Goal: Information Seeking & Learning: Learn about a topic

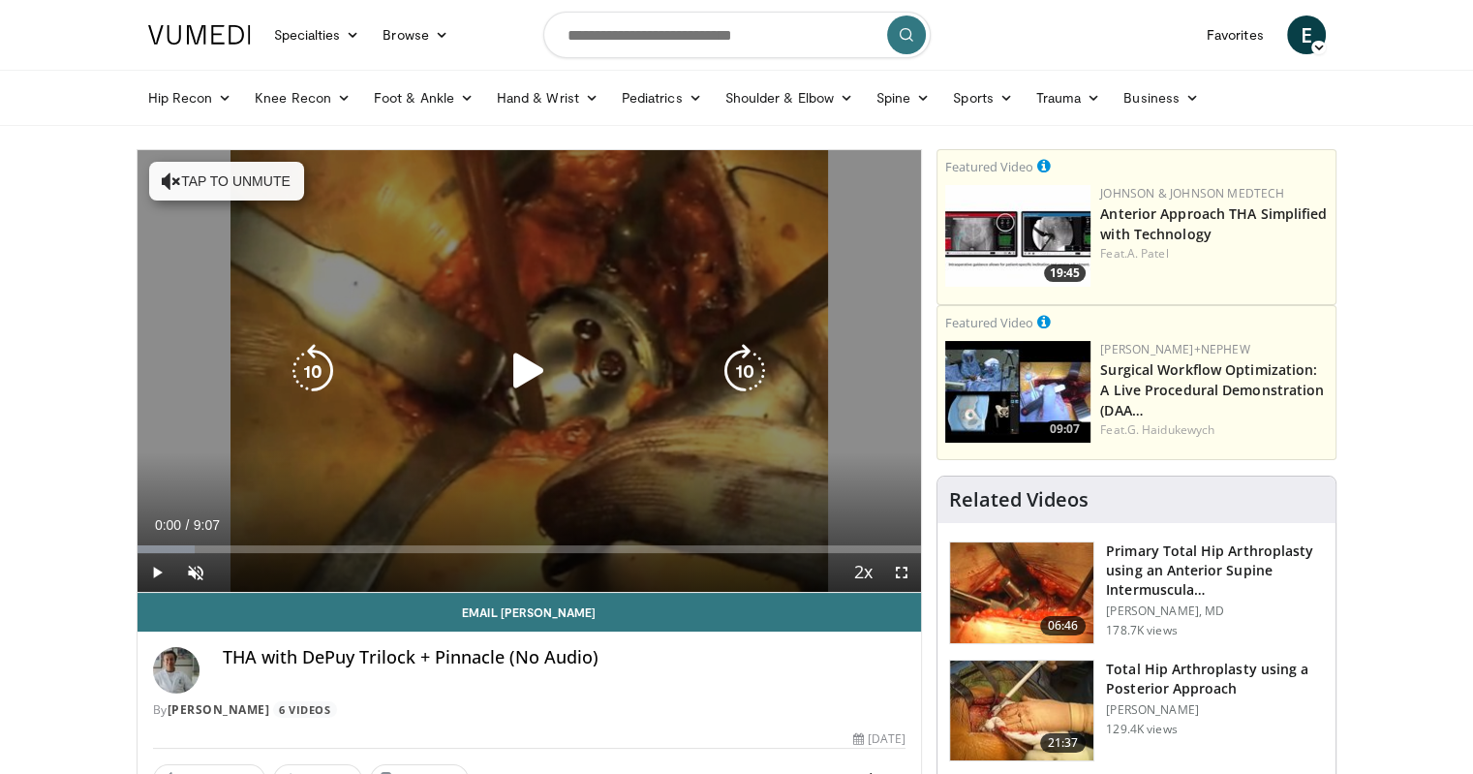
click at [527, 362] on icon "Video Player" at bounding box center [529, 371] width 54 height 54
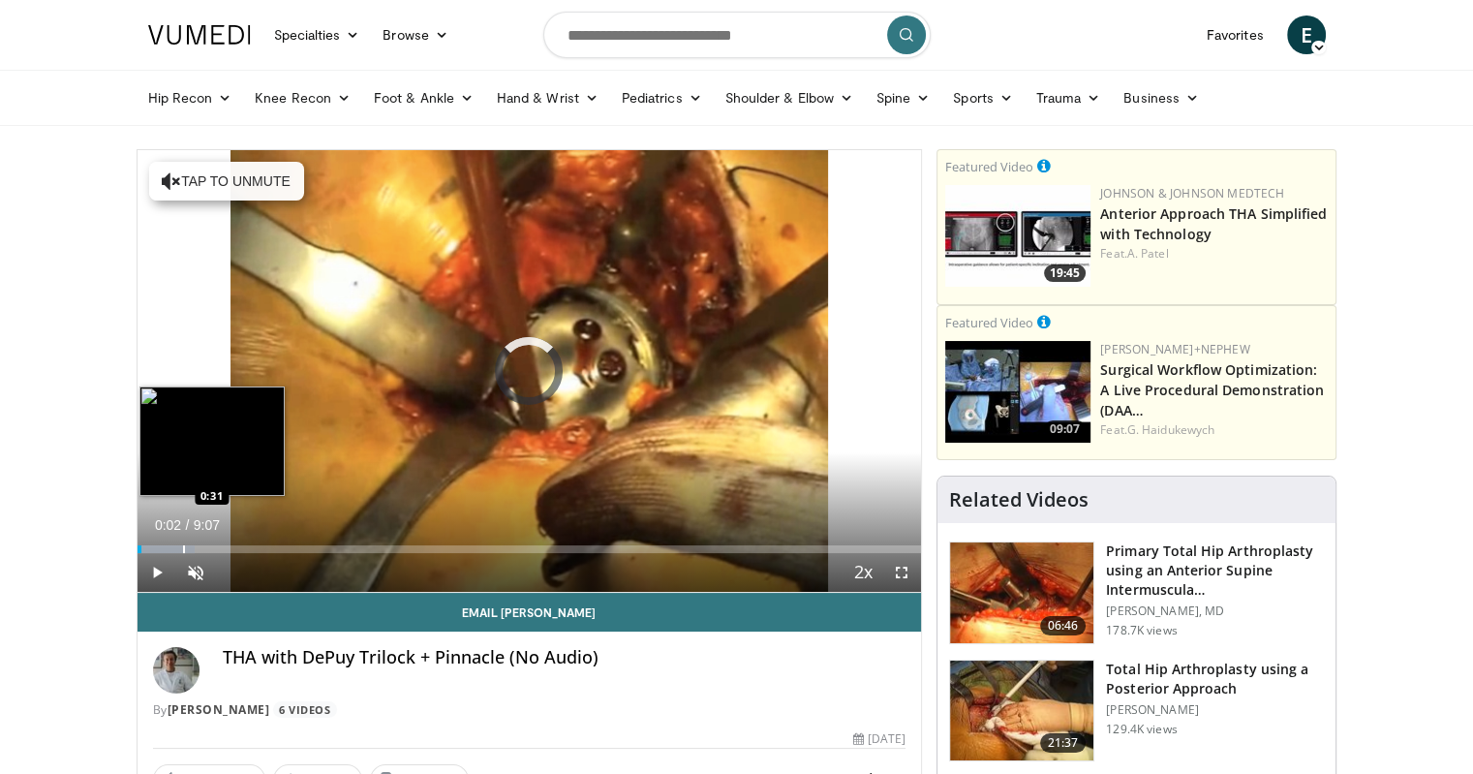
click at [183, 545] on div "Progress Bar" at bounding box center [184, 549] width 2 height 8
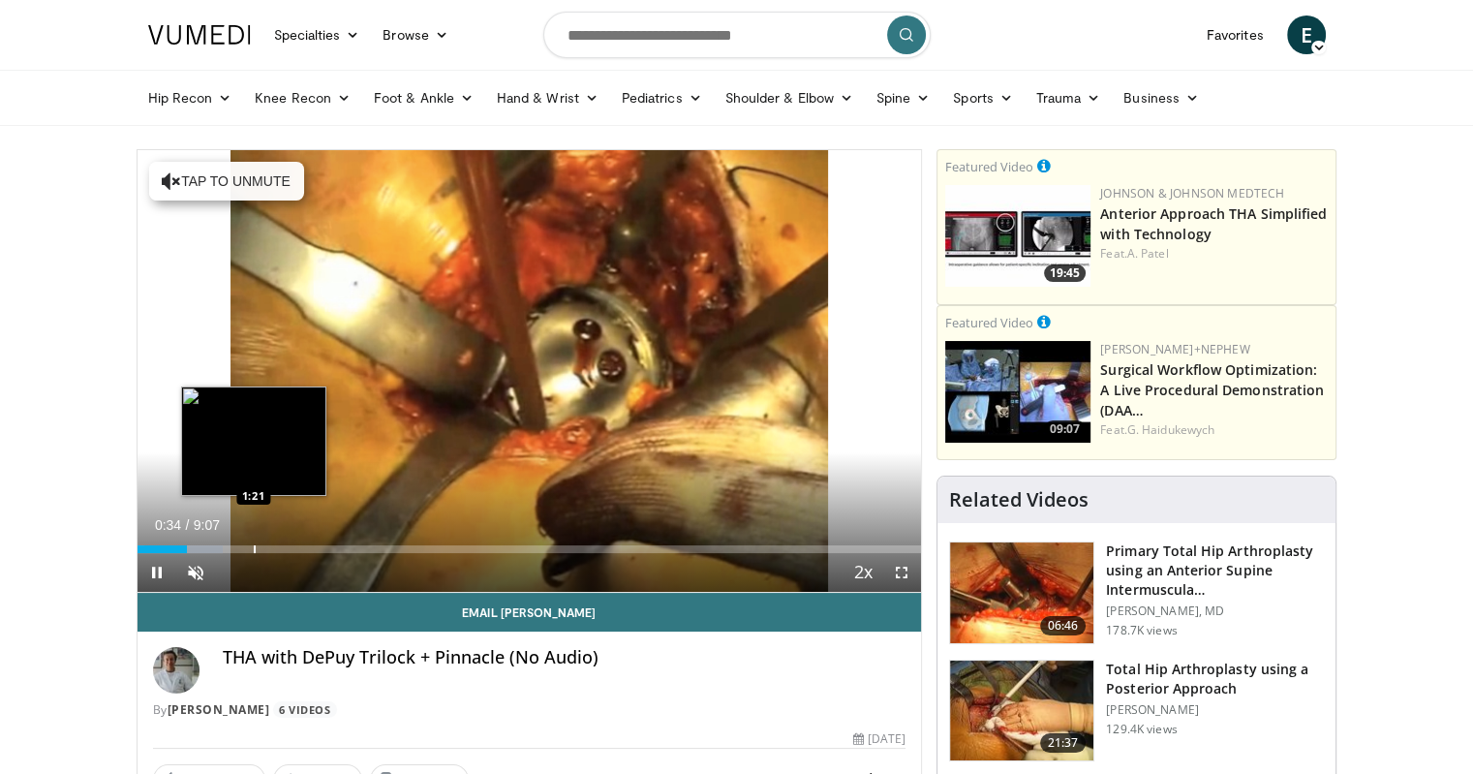
click at [253, 542] on div "Loaded : 10.96% 0:34 1:21" at bounding box center [530, 544] width 784 height 18
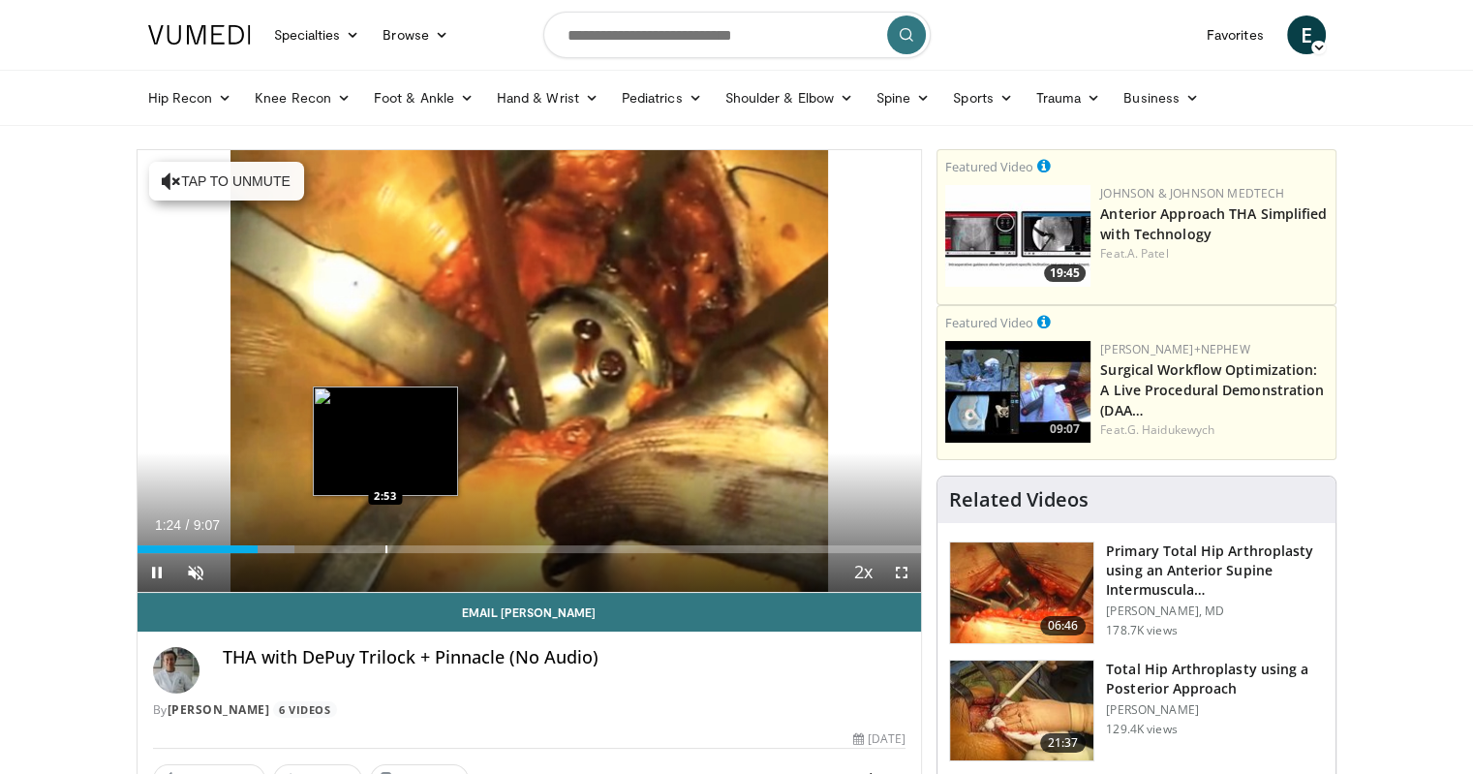
click at [384, 541] on div "Loaded : 20.09% 1:24 2:53" at bounding box center [530, 544] width 784 height 18
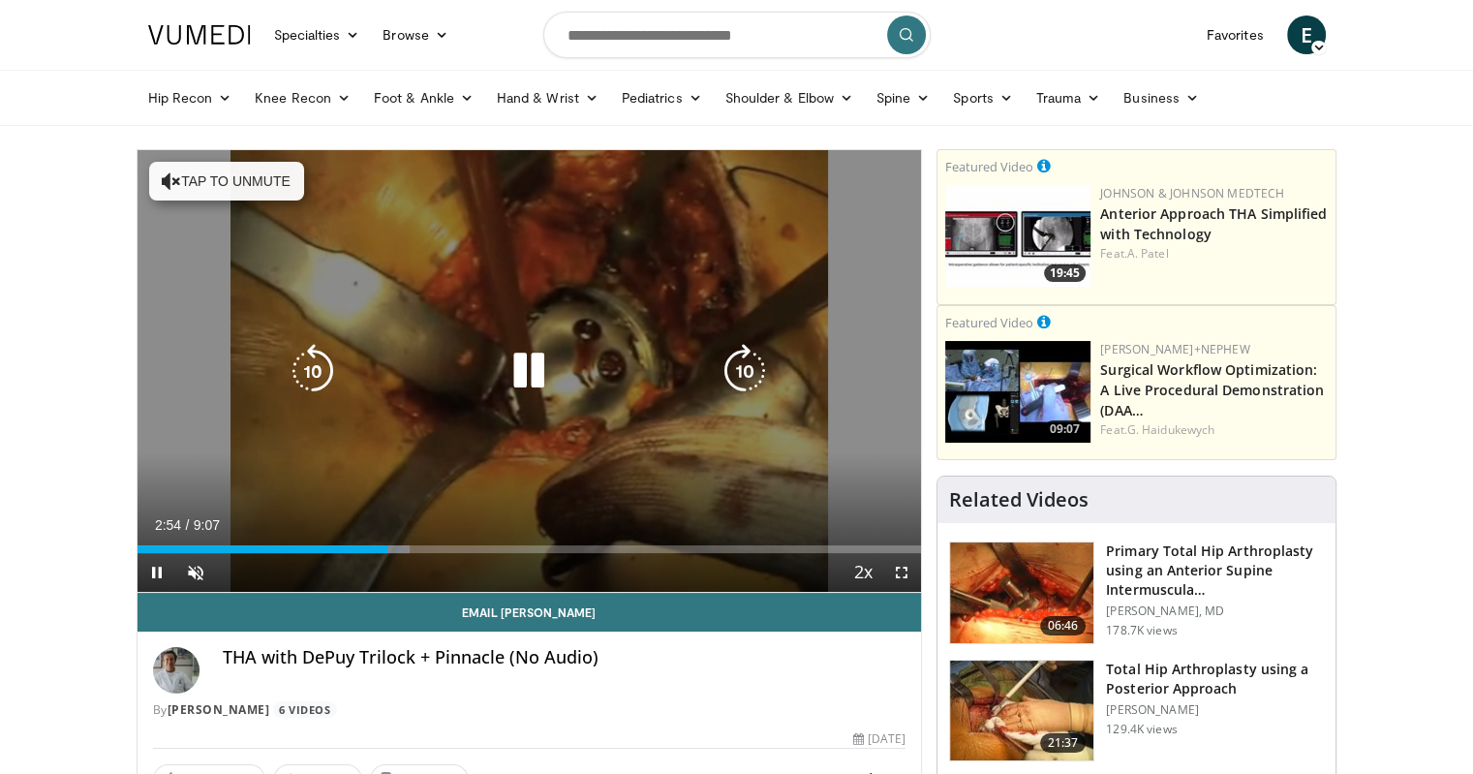
click at [459, 543] on div "Loaded : 34.71% 2:54 3:44" at bounding box center [530, 544] width 784 height 18
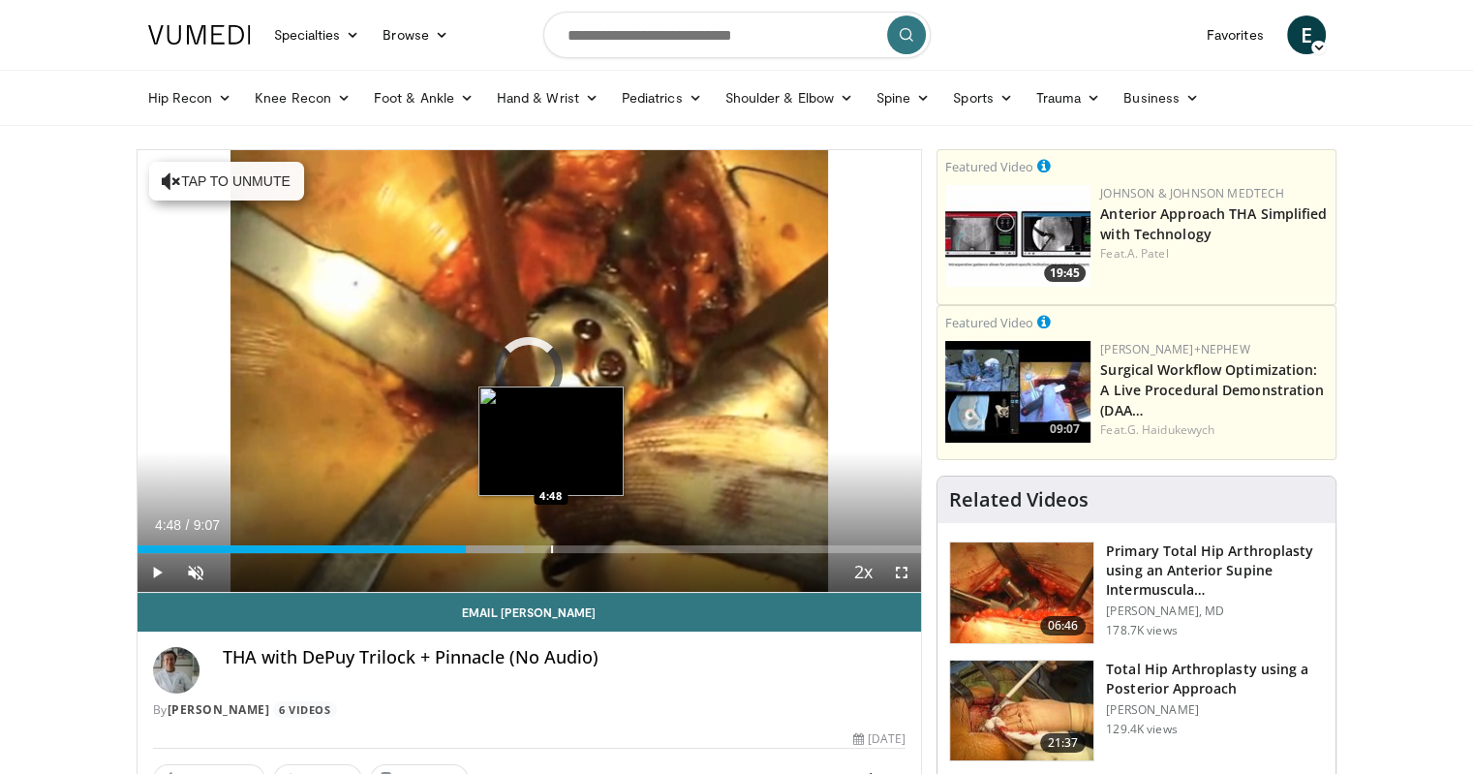
click at [551, 546] on div "Progress Bar" at bounding box center [552, 549] width 2 height 8
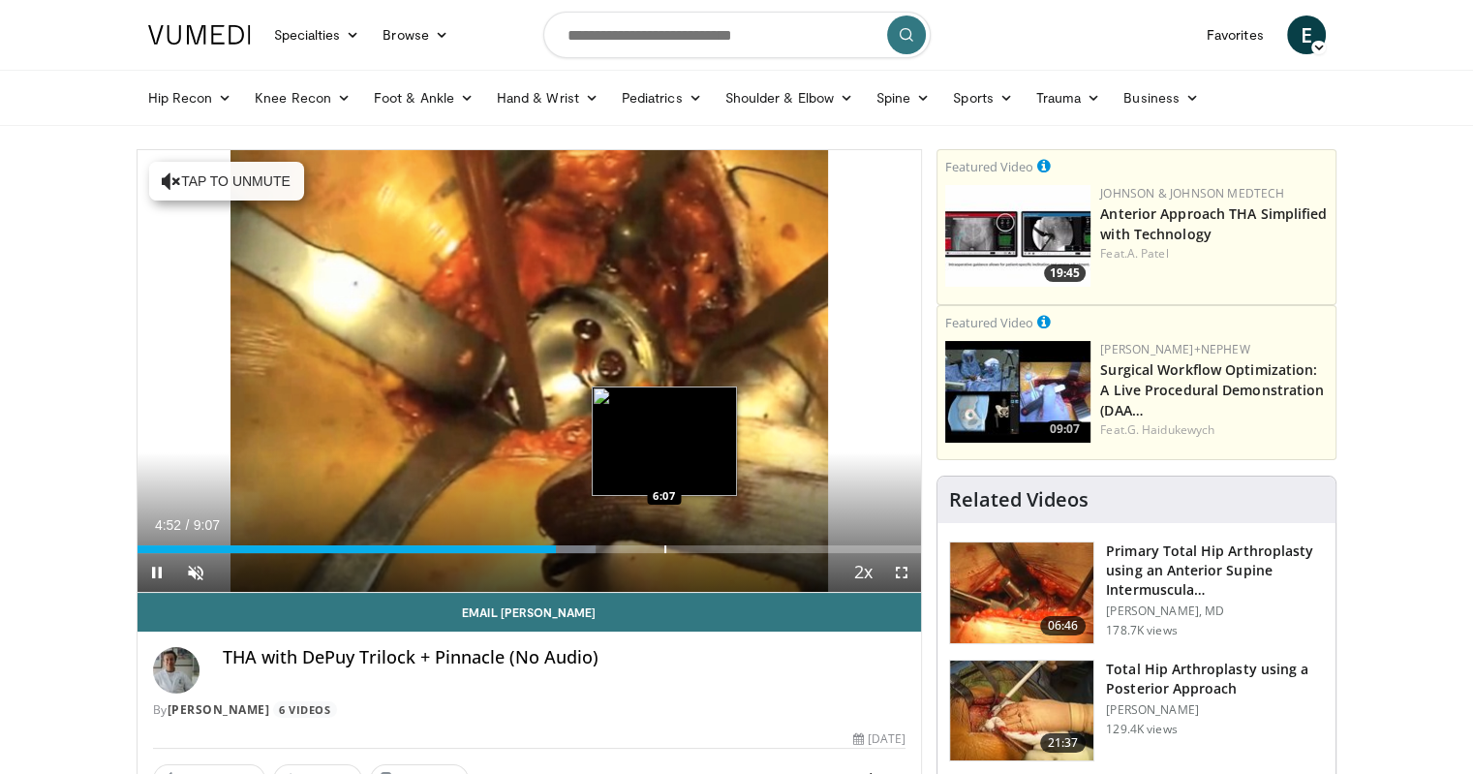
click at [666, 548] on div "Progress Bar" at bounding box center [665, 549] width 2 height 8
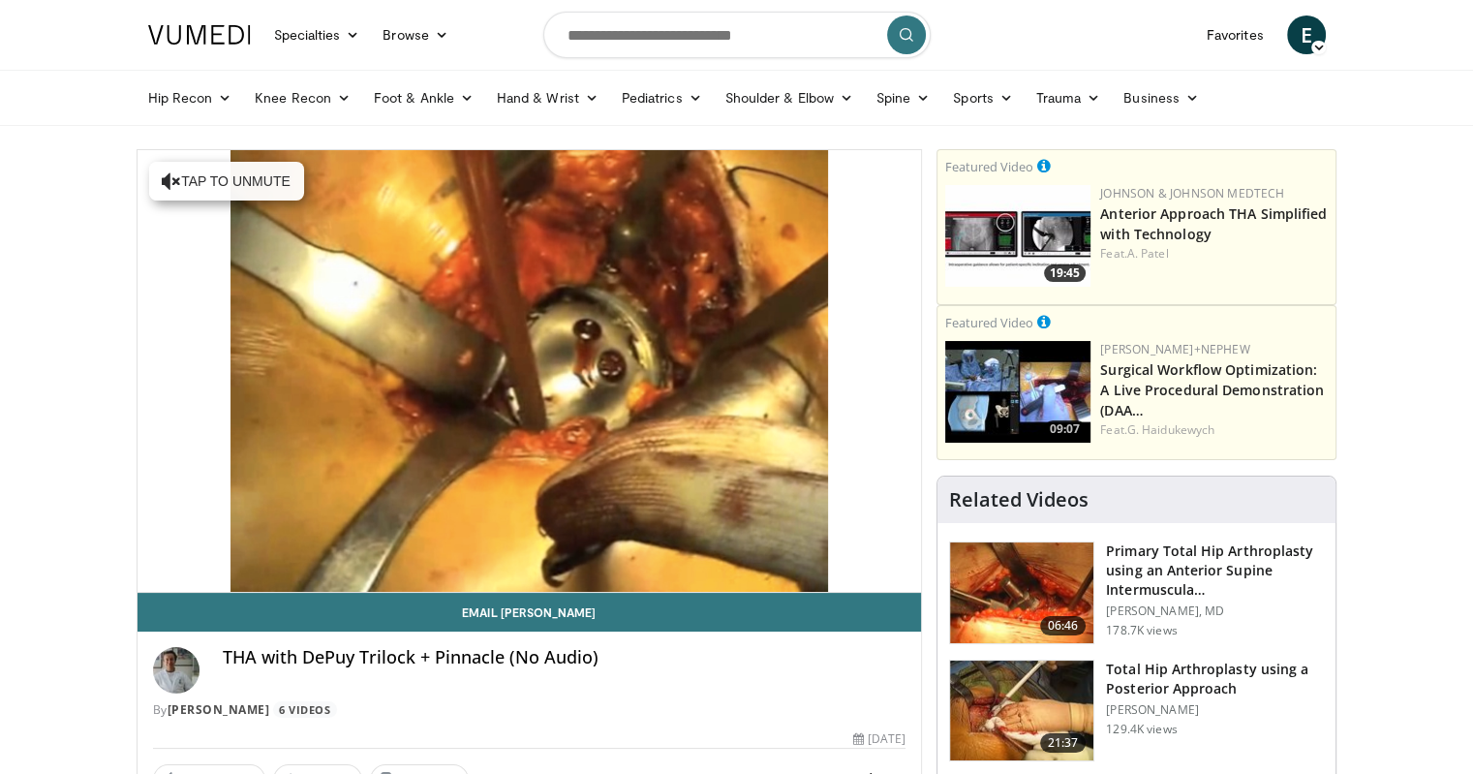
click at [654, 584] on div "Loaded : 76.72% 6:16 6:06" at bounding box center [530, 588] width 784 height 8
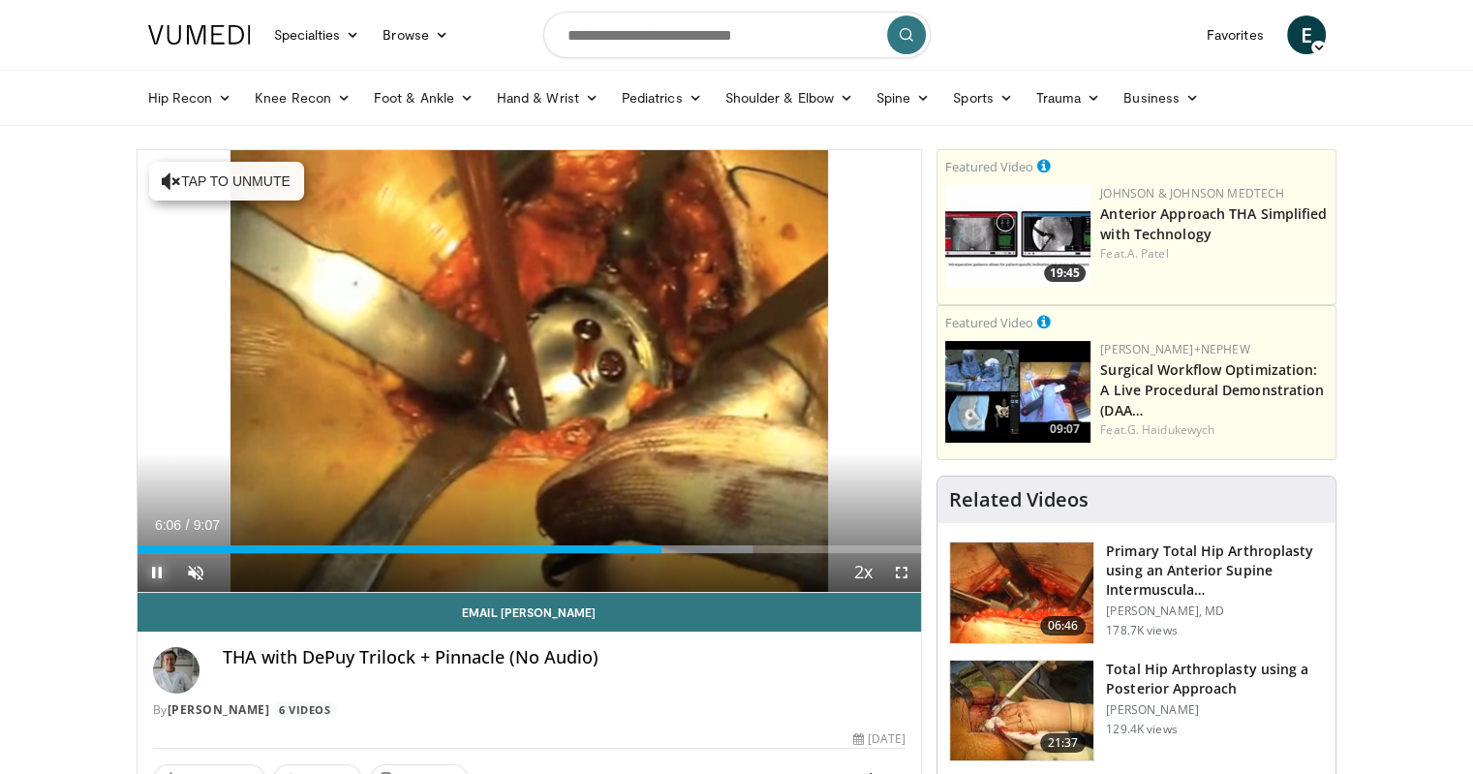
click at [150, 573] on span "Video Player" at bounding box center [157, 572] width 39 height 39
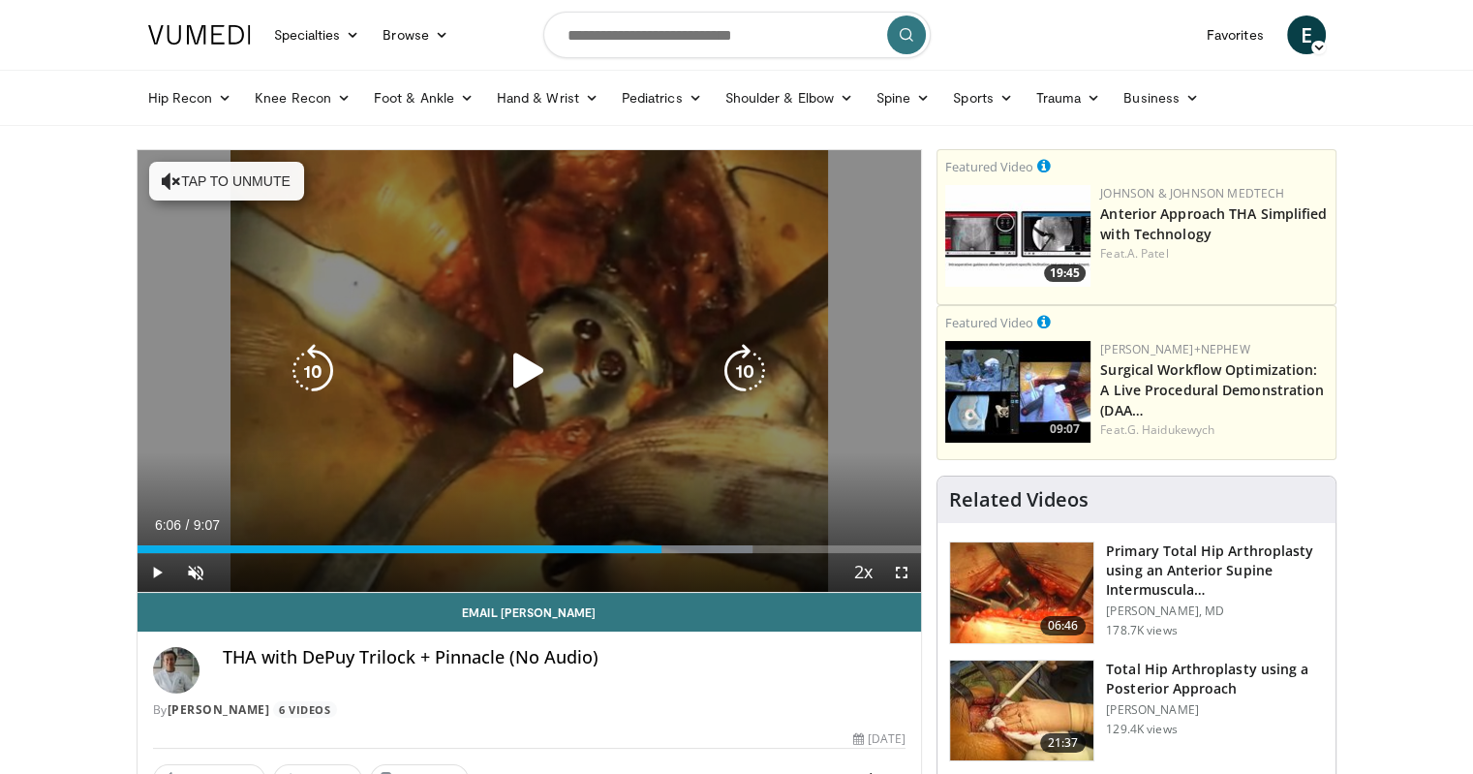
click at [529, 379] on icon "Video Player" at bounding box center [529, 371] width 54 height 54
click at [531, 364] on icon "Video Player" at bounding box center [529, 371] width 54 height 54
click at [527, 366] on icon "Video Player" at bounding box center [529, 371] width 54 height 54
click at [526, 359] on icon "Video Player" at bounding box center [529, 371] width 54 height 54
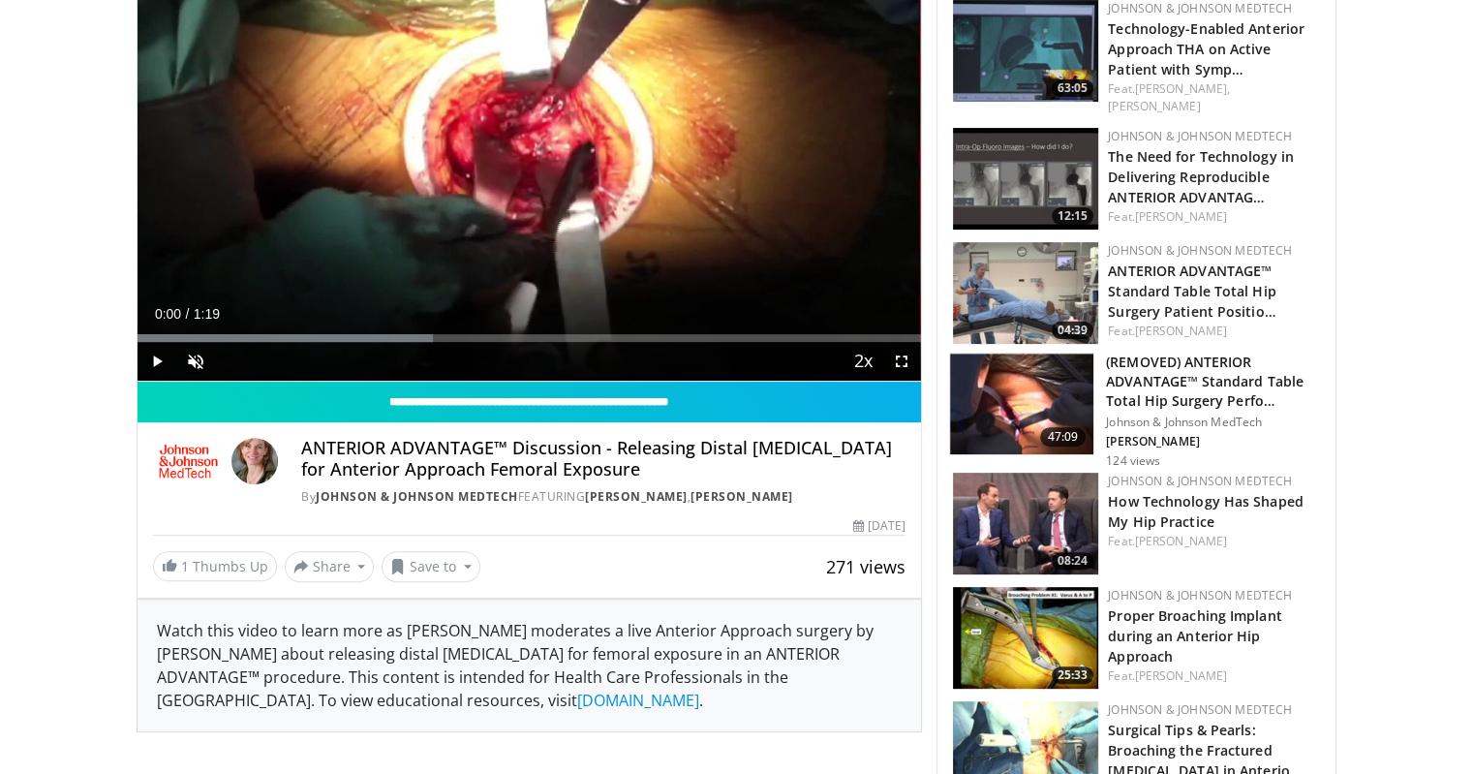
scroll to position [387, 0]
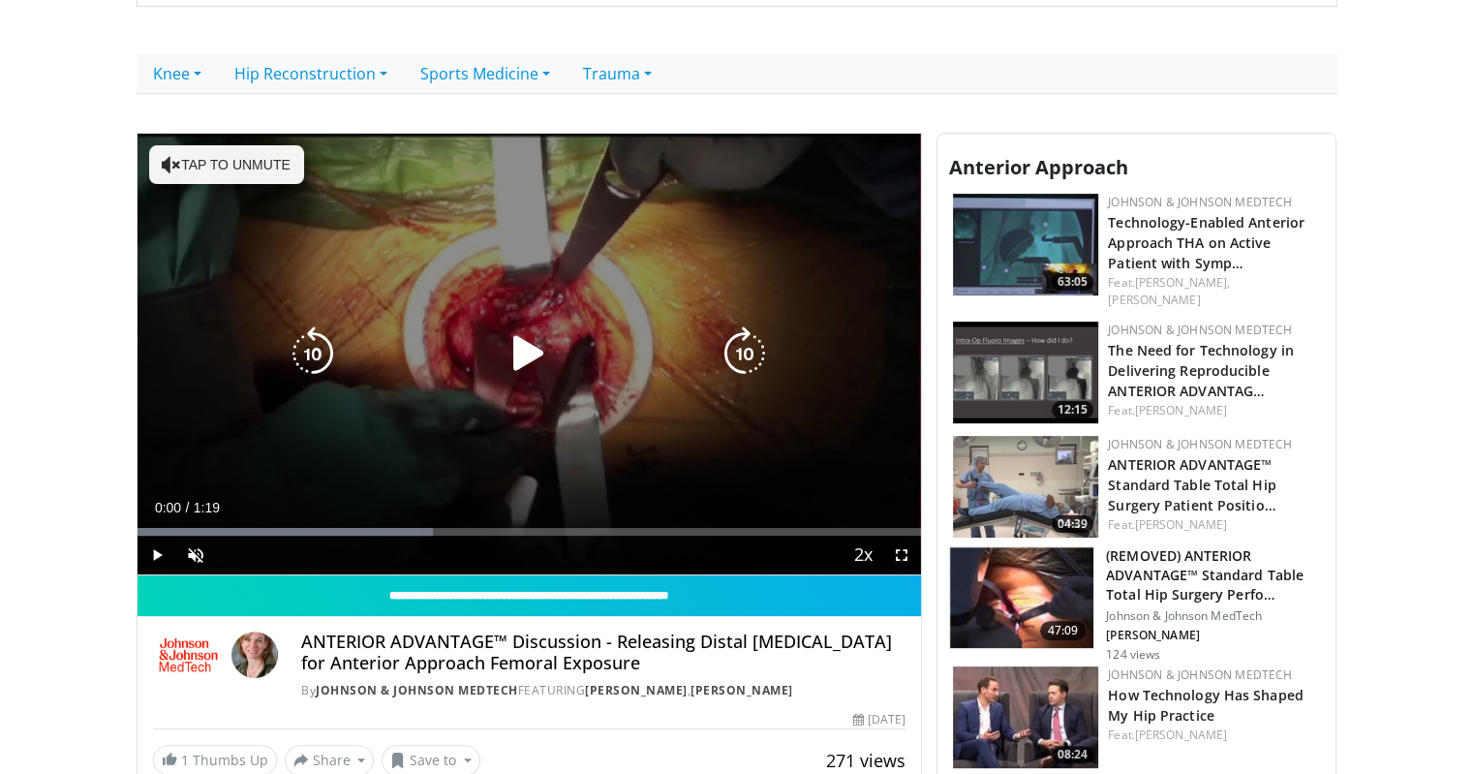
click at [536, 358] on icon "Video Player" at bounding box center [529, 353] width 54 height 54
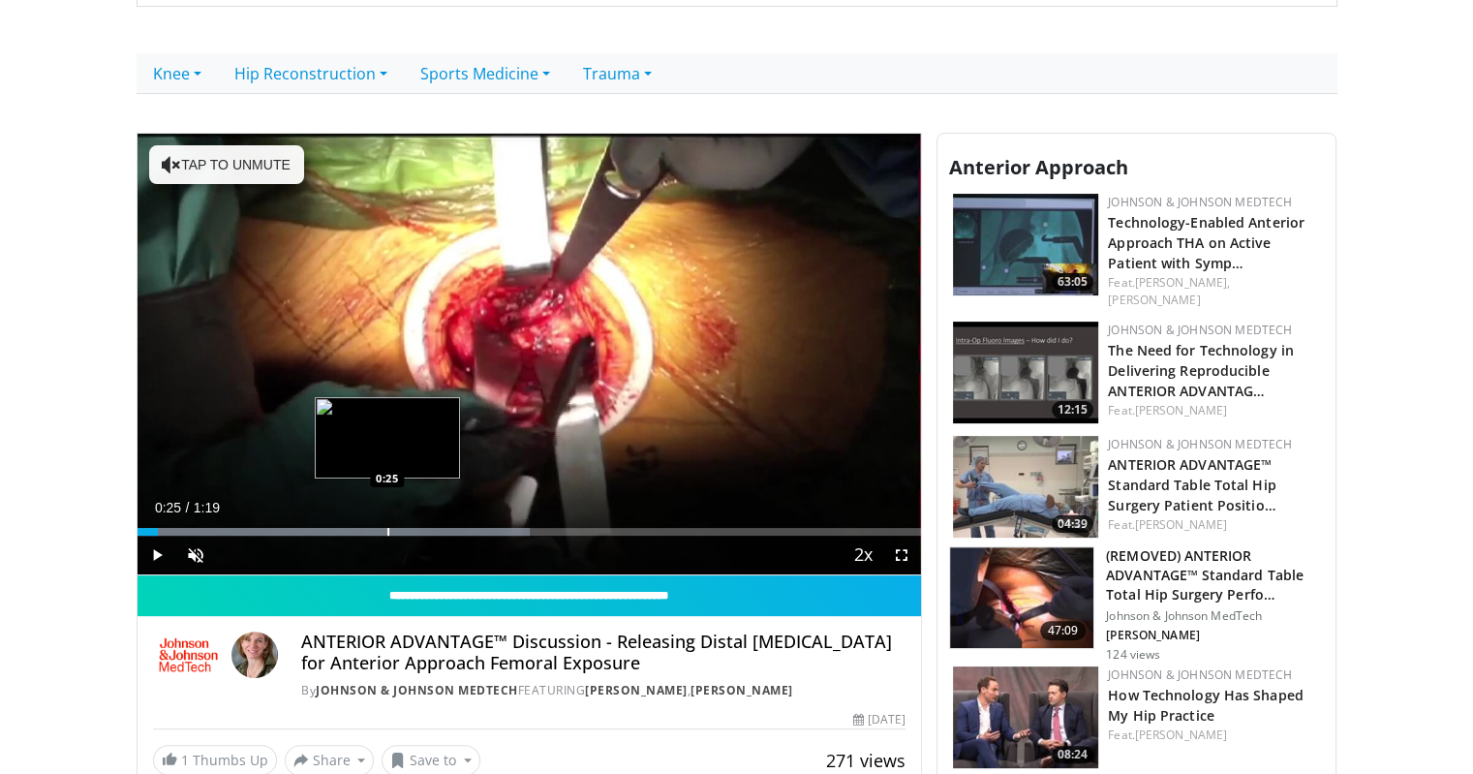
click at [387, 528] on div "Progress Bar" at bounding box center [388, 532] width 2 height 8
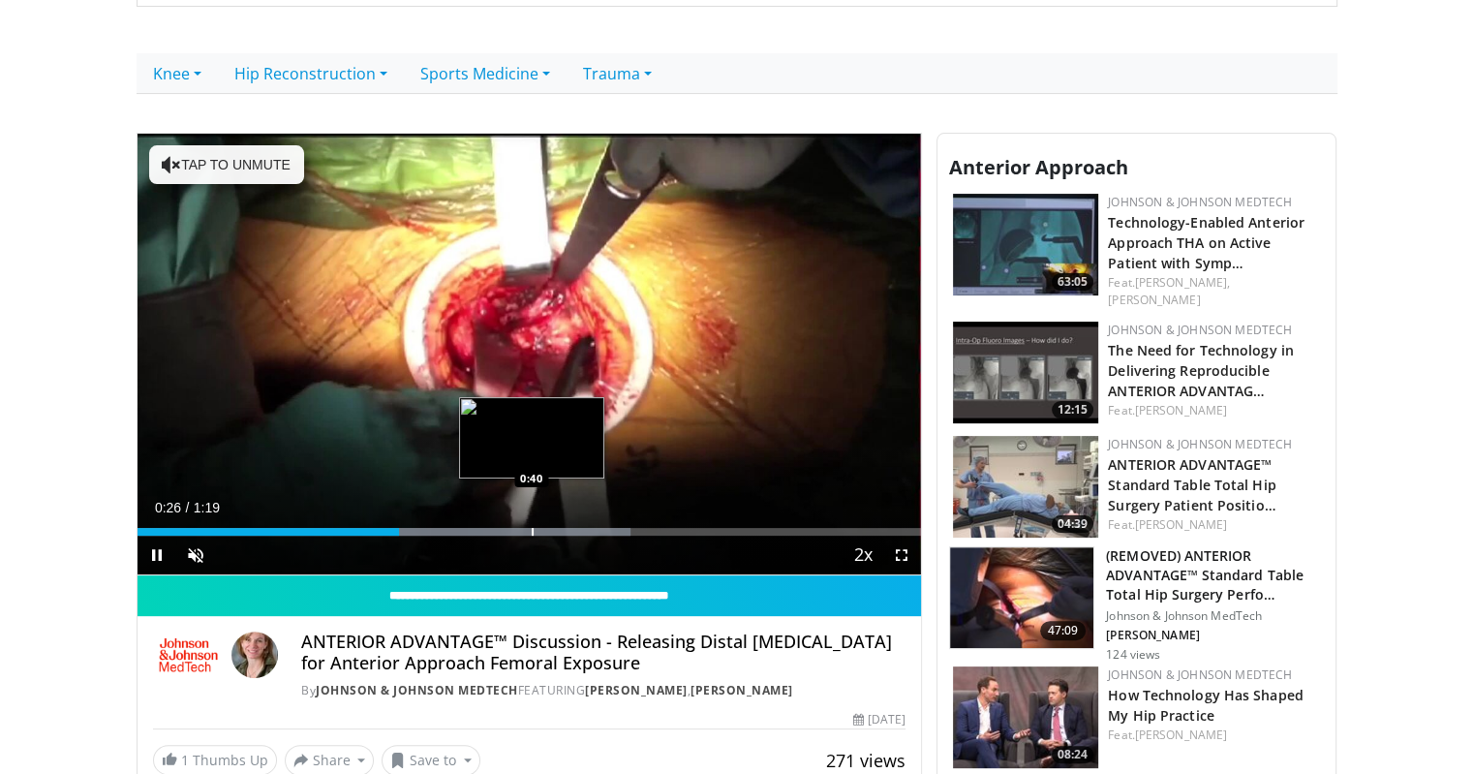
click at [531, 522] on div "Loaded : 62.87% 0:26 0:40" at bounding box center [530, 526] width 784 height 18
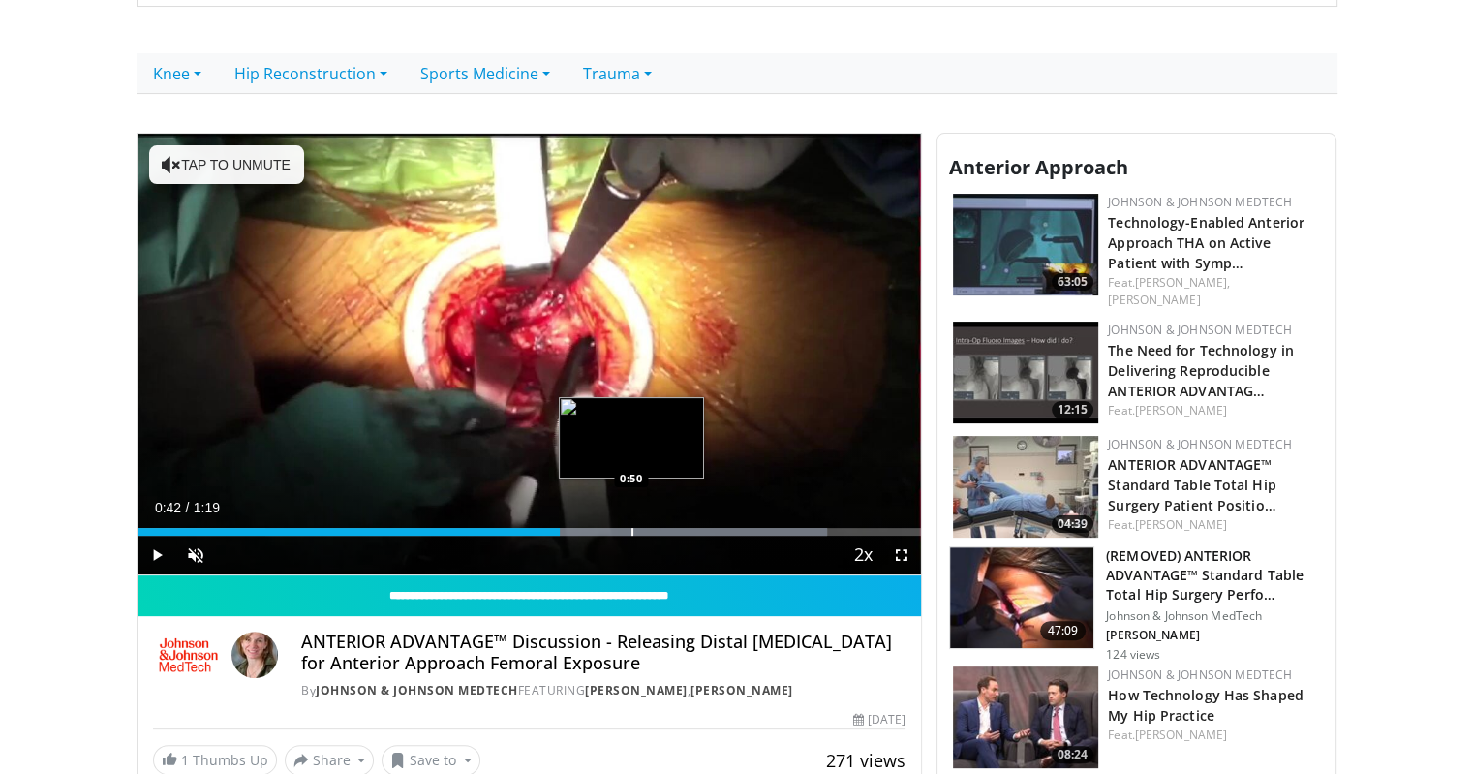
click at [631, 533] on div "Progress Bar" at bounding box center [632, 532] width 2 height 8
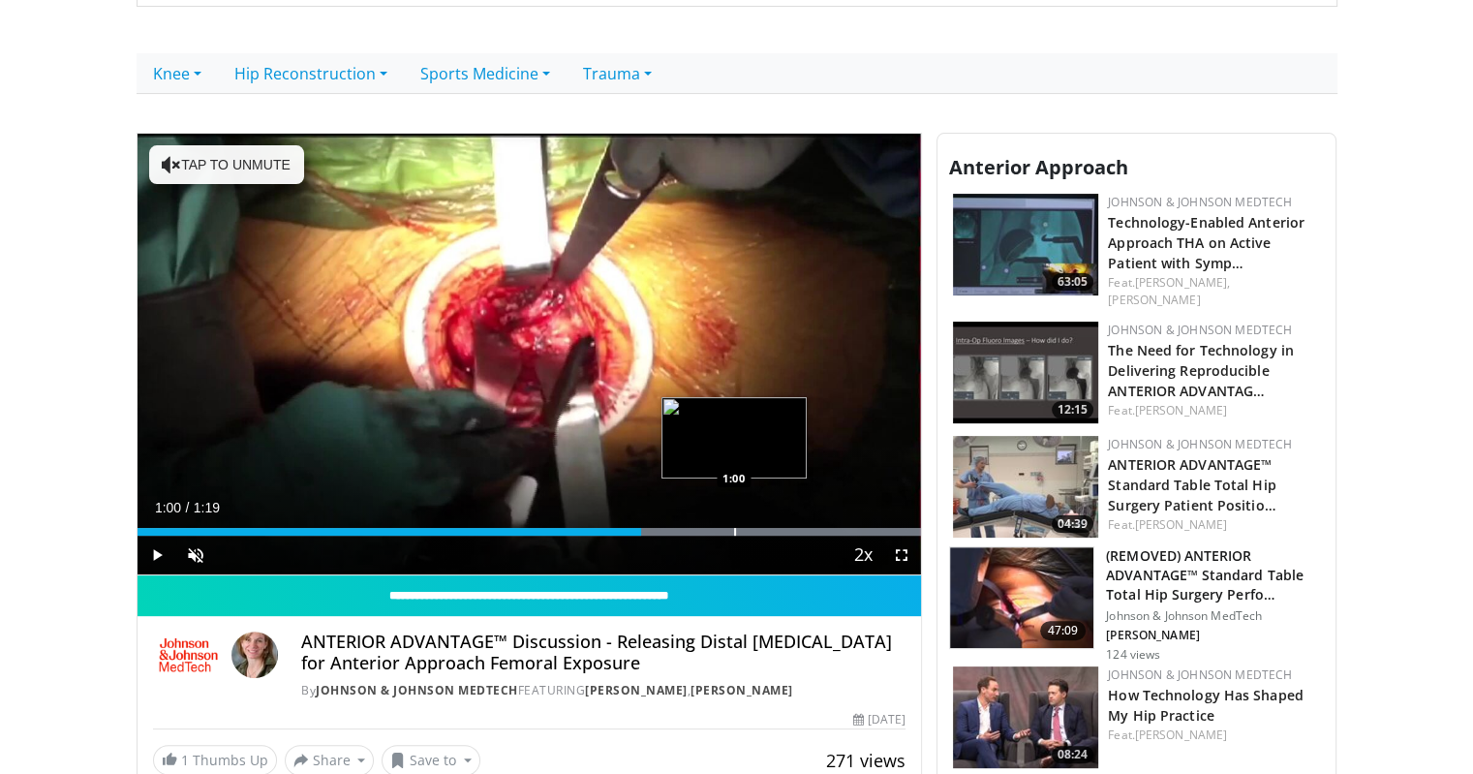
click at [734, 530] on div "Progress Bar" at bounding box center [735, 532] width 2 height 8
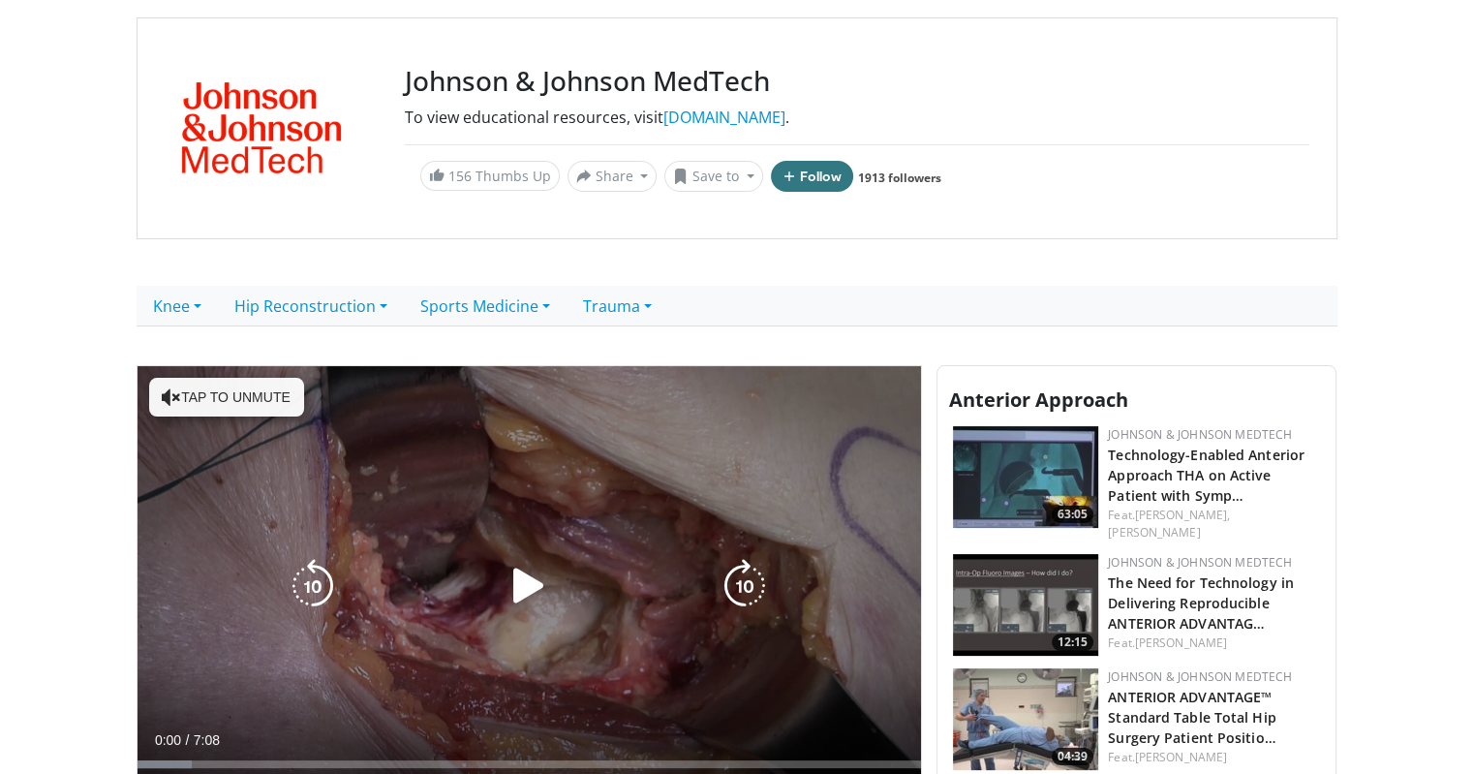
scroll to position [484, 0]
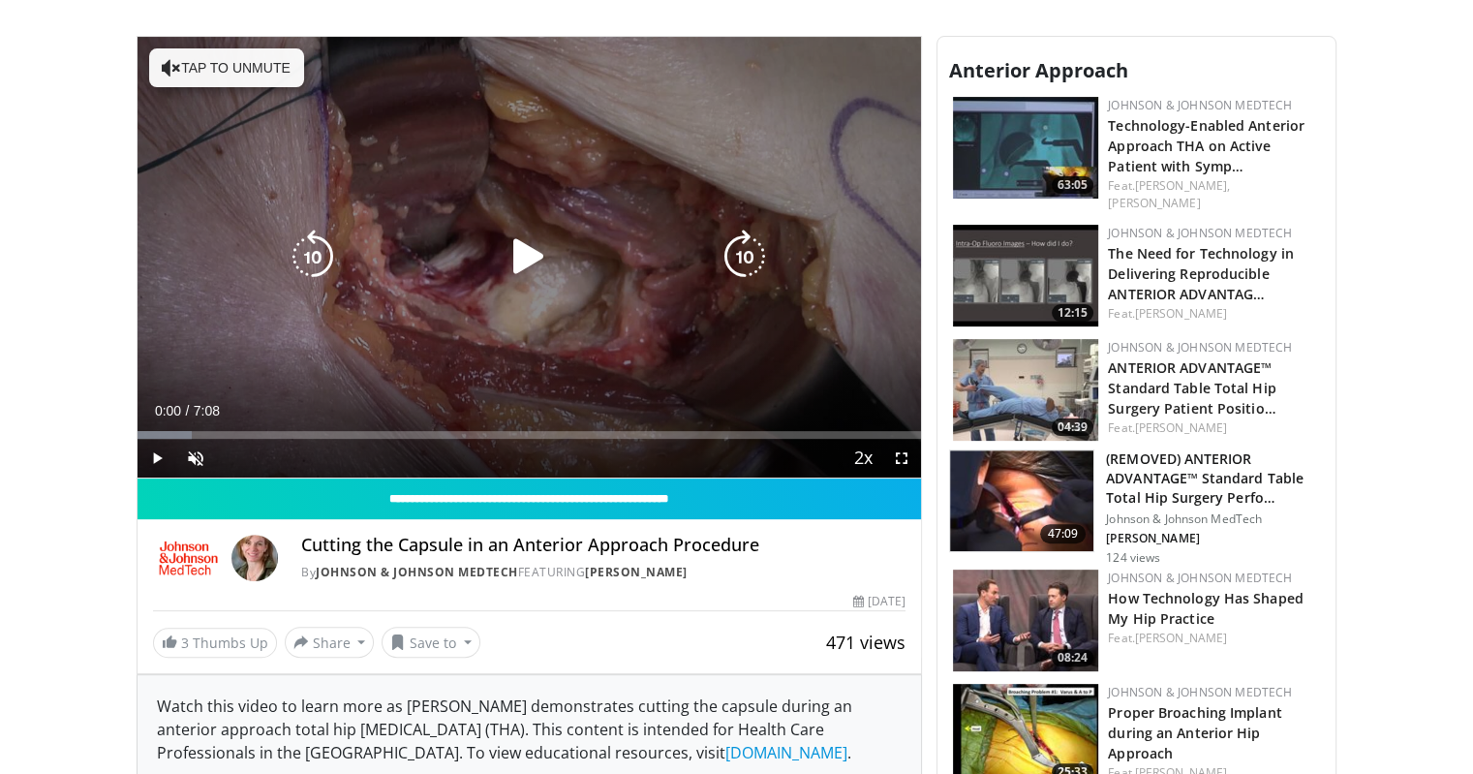
click at [535, 253] on icon "Video Player" at bounding box center [529, 257] width 54 height 54
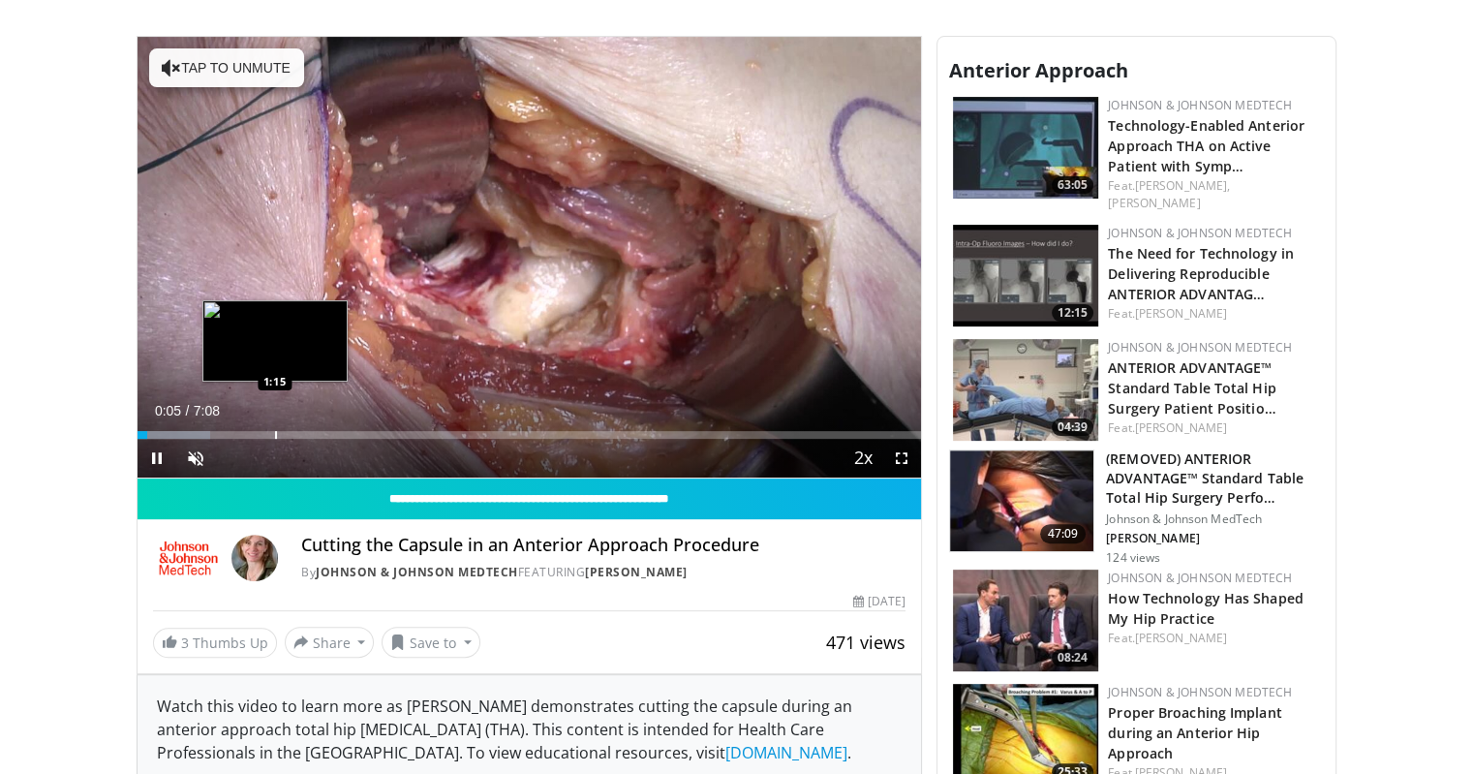
click at [275, 431] on div "Progress Bar" at bounding box center [276, 435] width 2 height 8
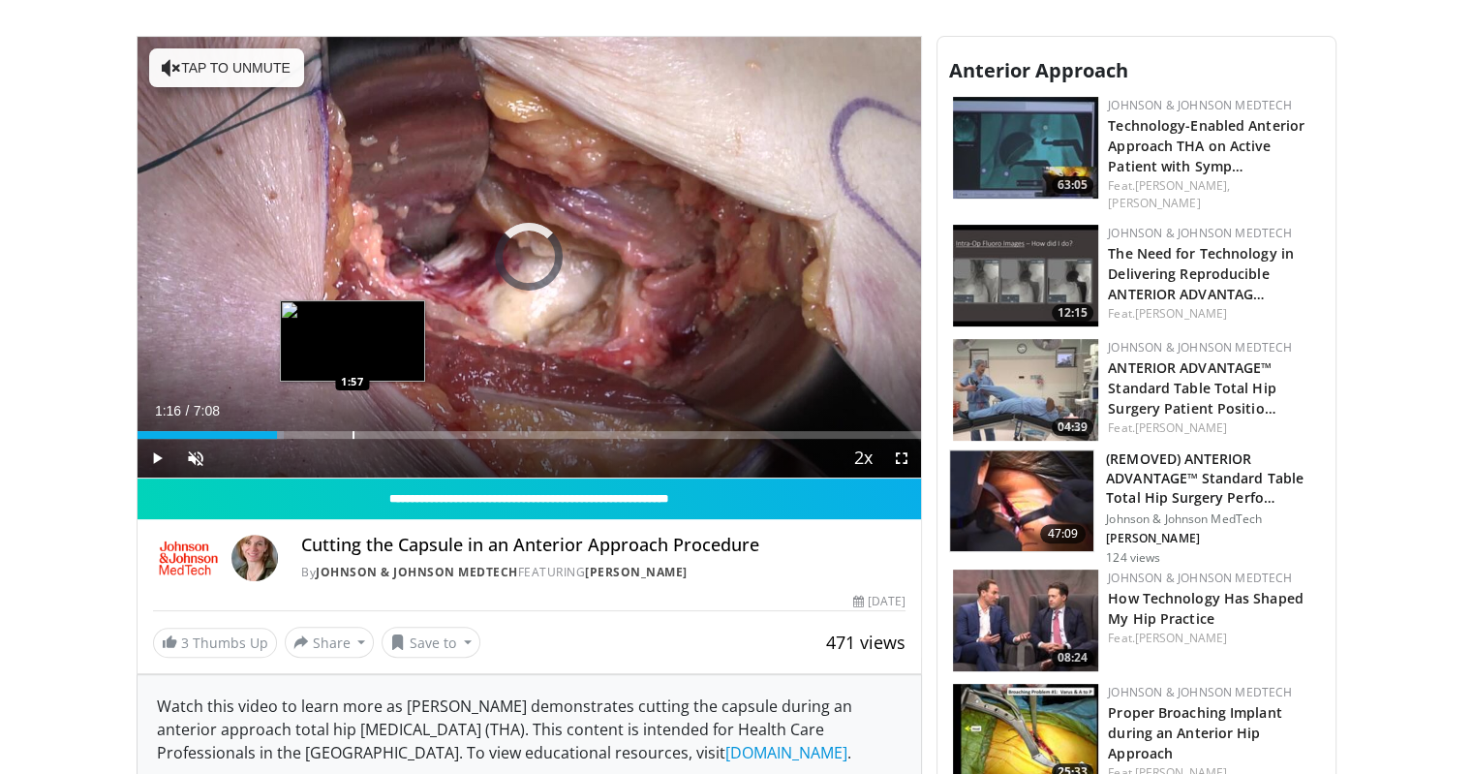
click at [353, 433] on div "Progress Bar" at bounding box center [354, 435] width 2 height 8
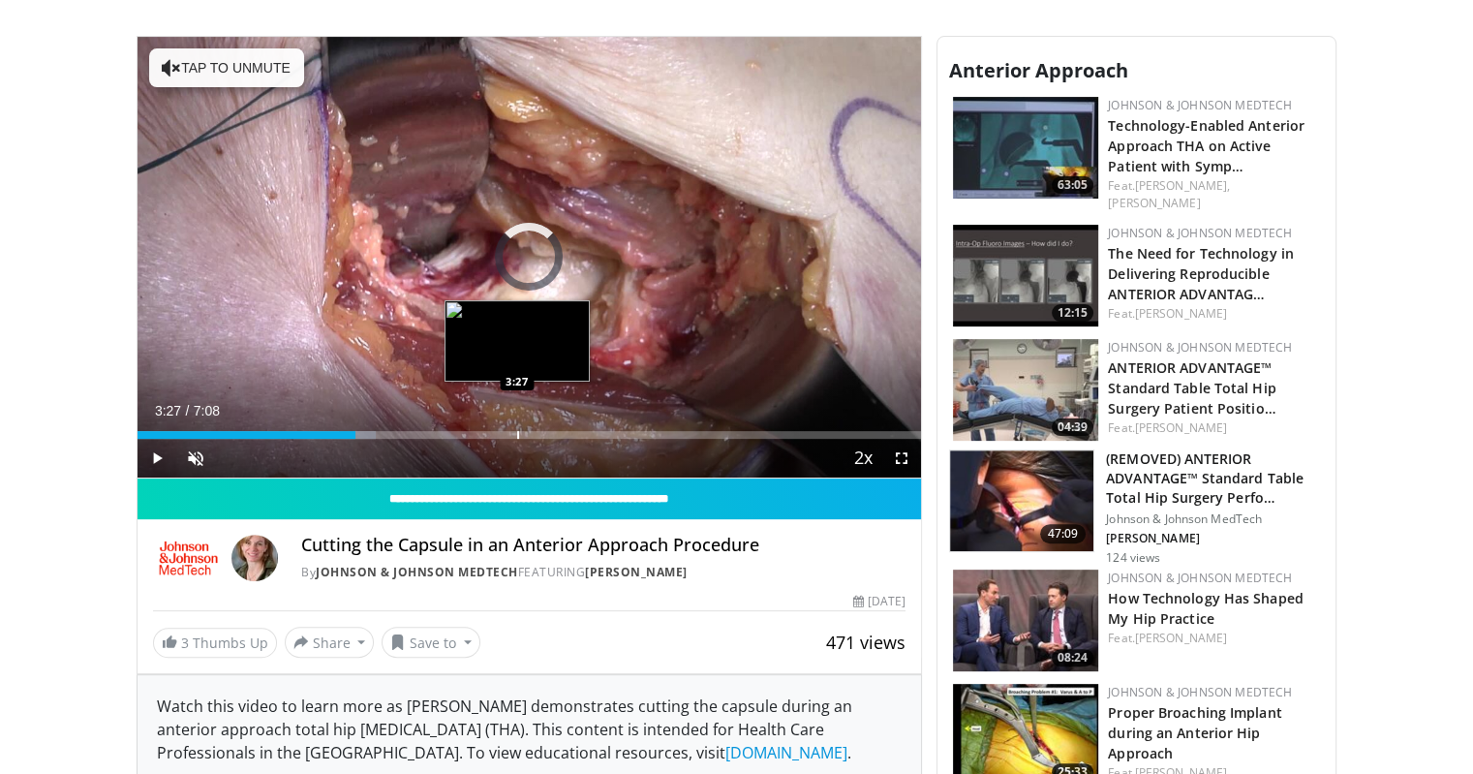
click at [516, 428] on div "Loaded : 30.40% 1:59 3:27" at bounding box center [530, 429] width 784 height 18
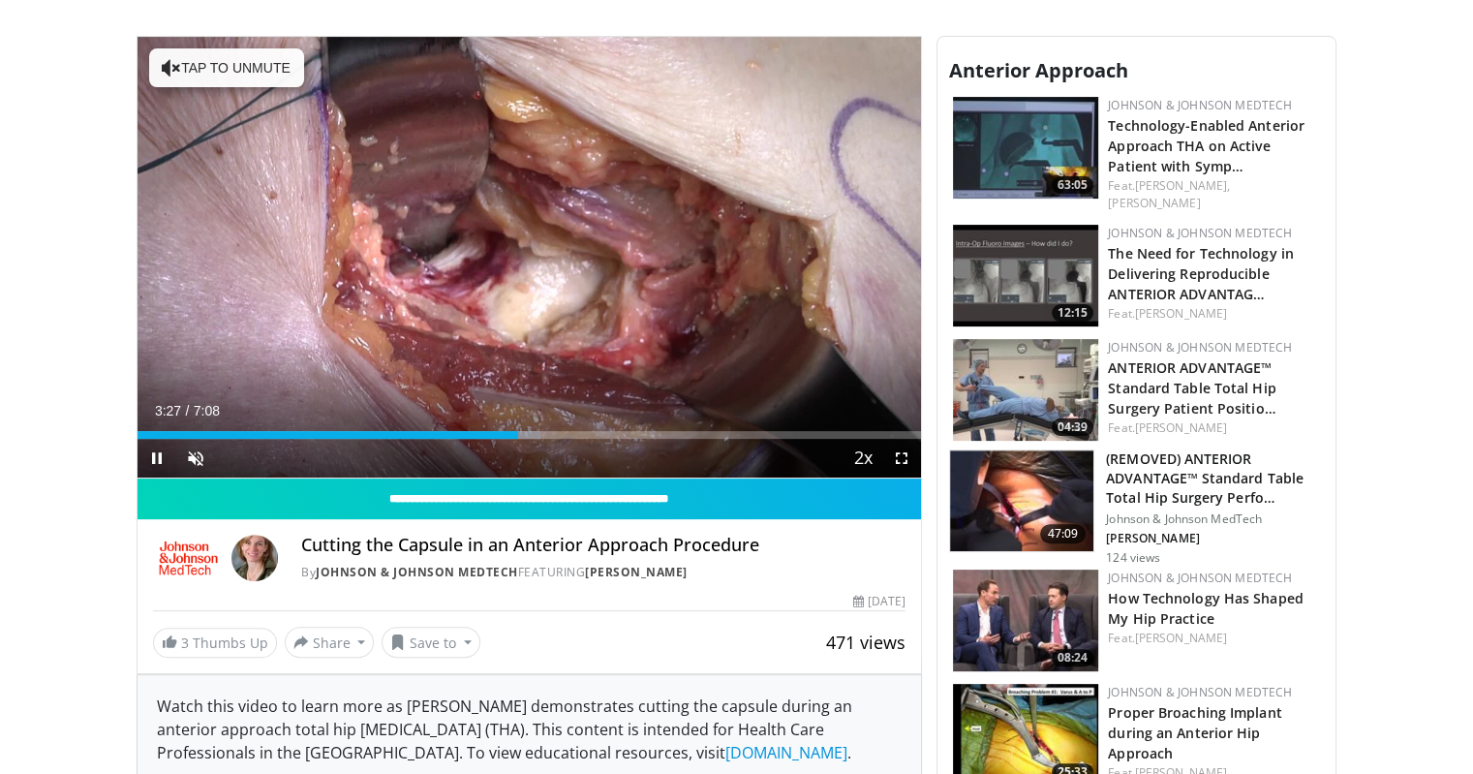
click at [639, 439] on div "Current Time 3:27 / Duration 7:08 Pause Skip Backward Skip Forward Unmute Loade…" at bounding box center [530, 458] width 784 height 39
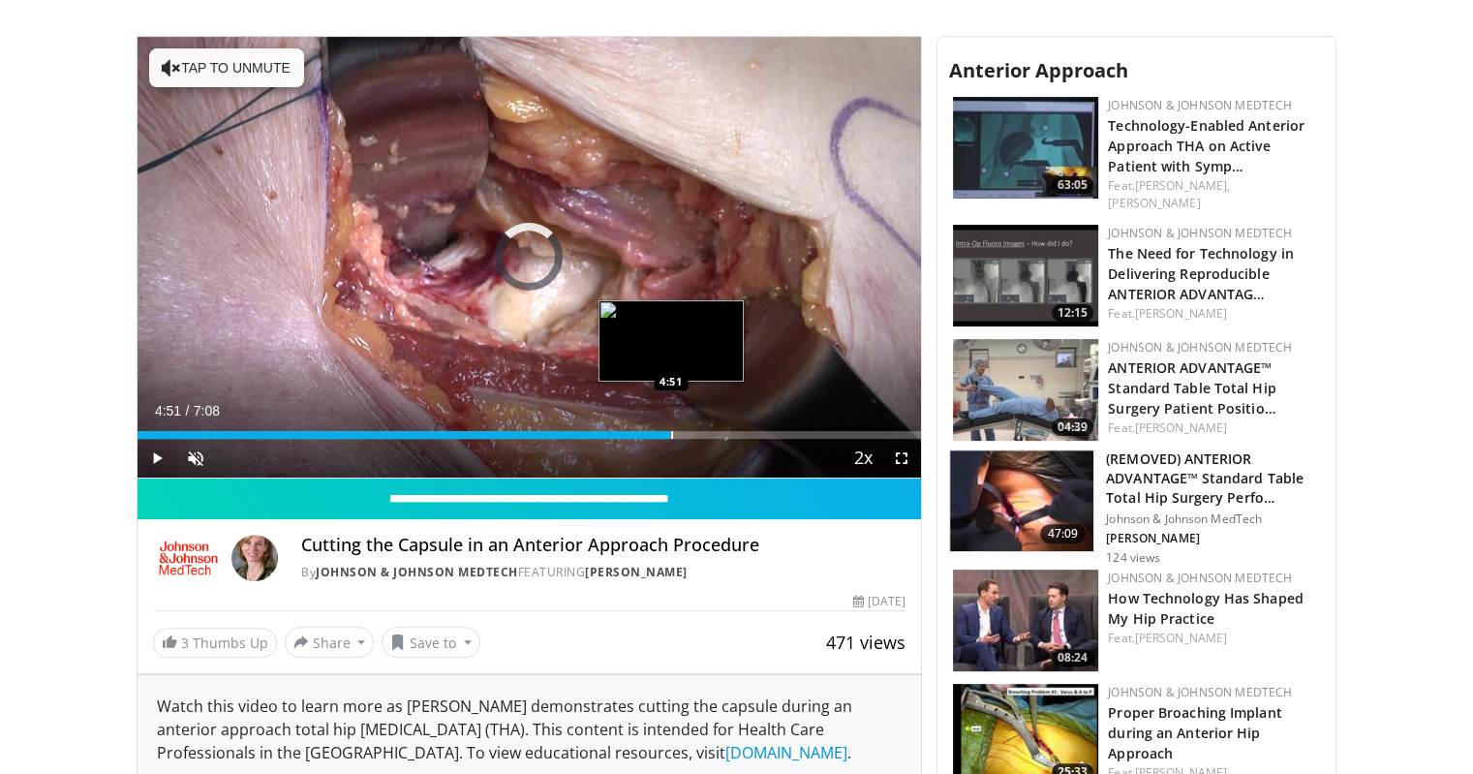
click at [671, 437] on div "Progress Bar" at bounding box center [672, 435] width 2 height 8
click at [708, 433] on div "Progress Bar" at bounding box center [709, 435] width 2 height 8
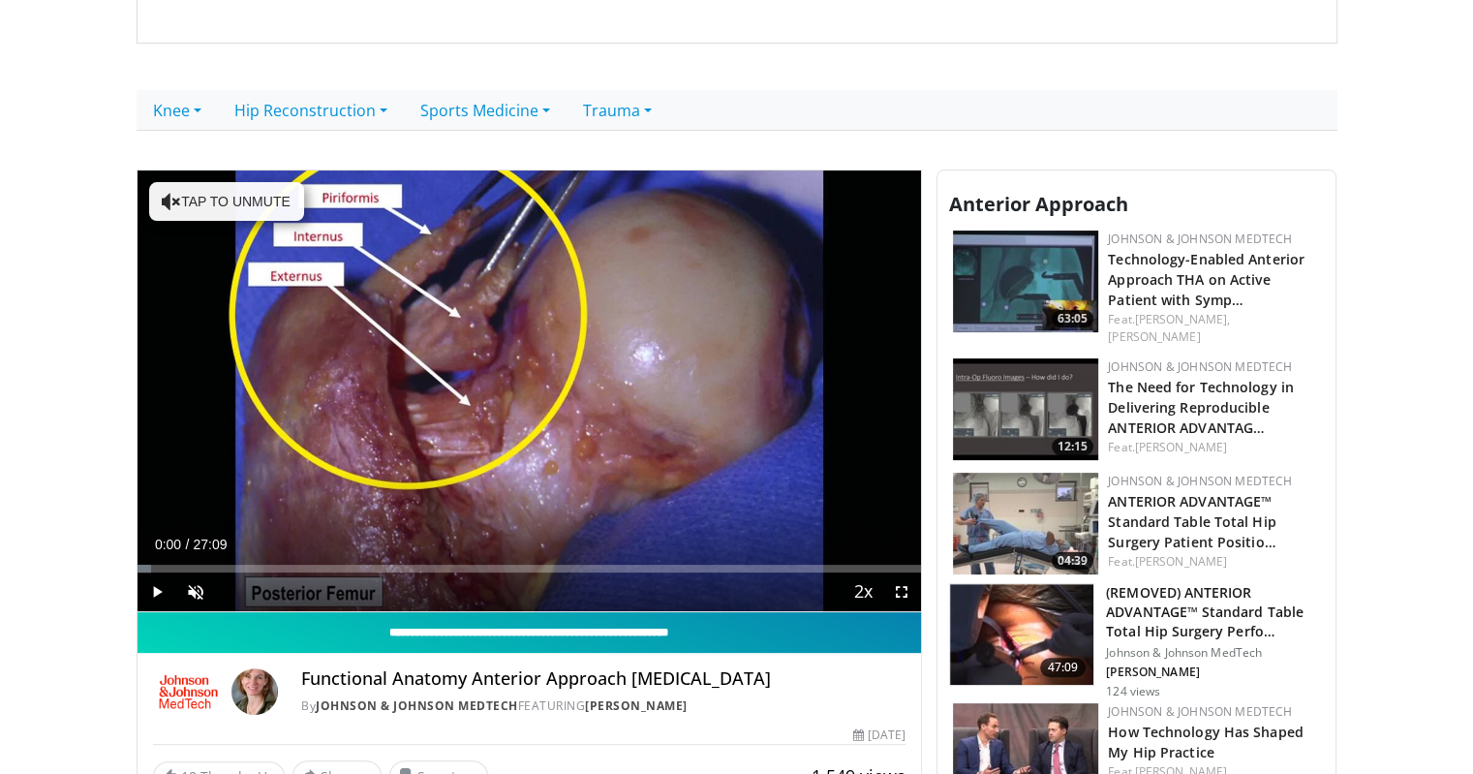
scroll to position [387, 0]
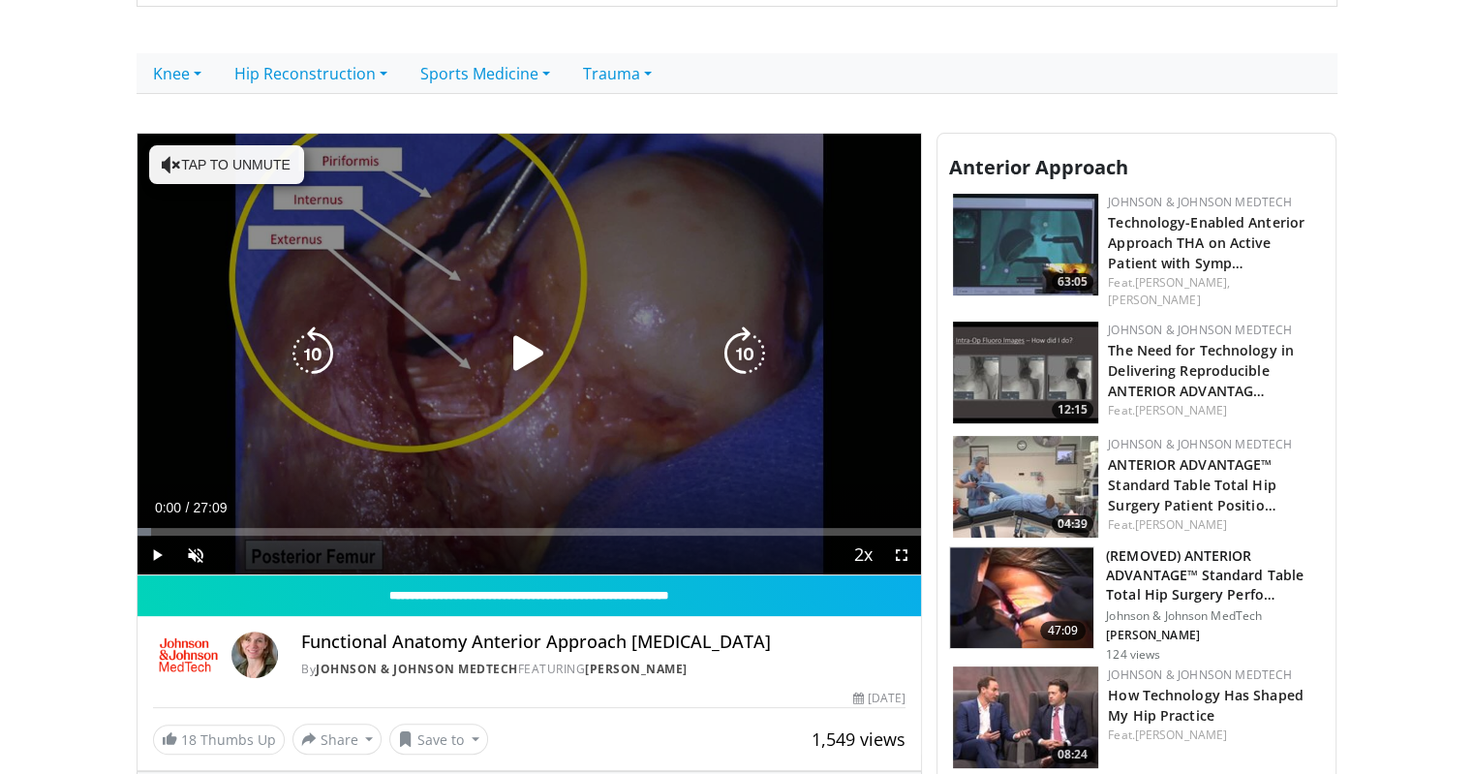
click at [527, 355] on icon "Video Player" at bounding box center [529, 353] width 54 height 54
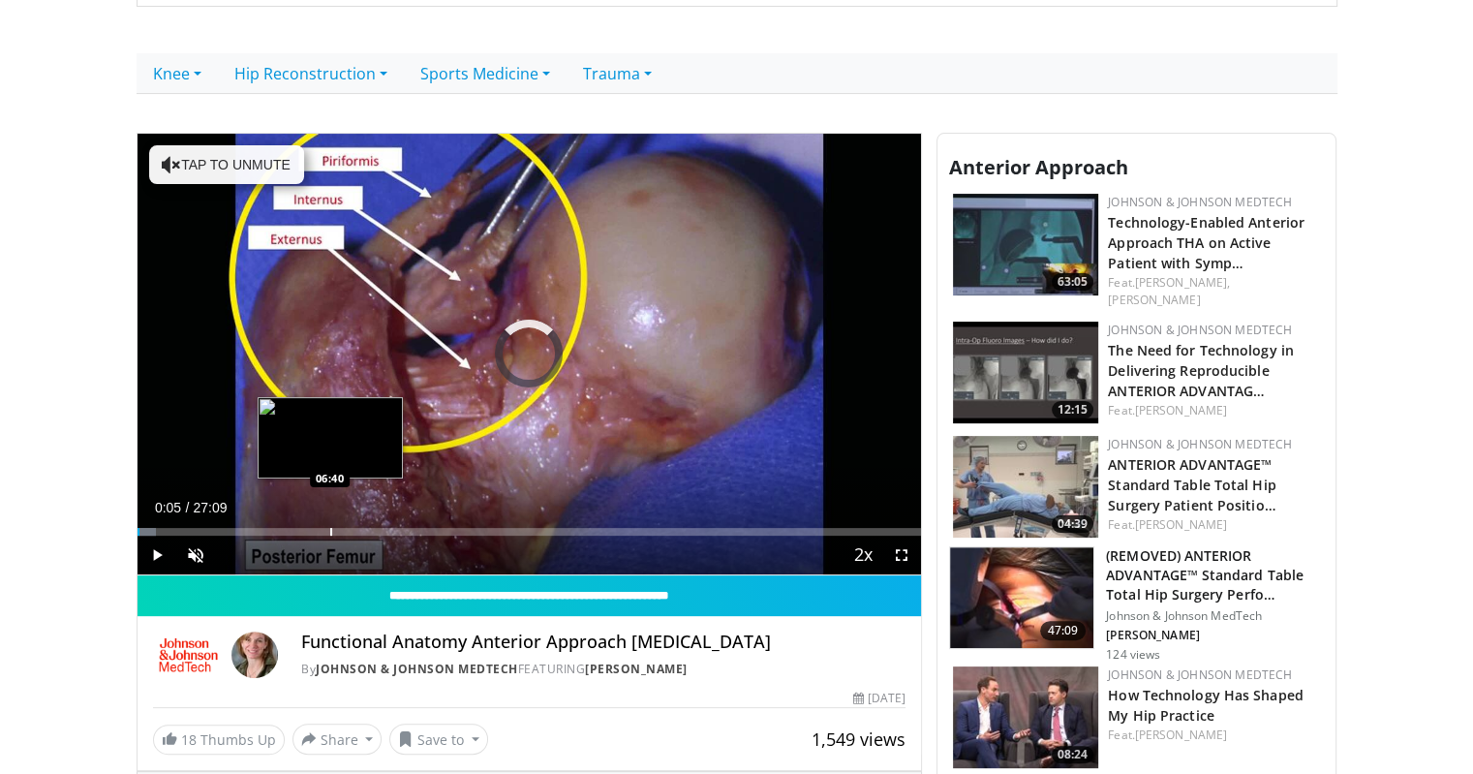
click at [330, 529] on div "Progress Bar" at bounding box center [331, 532] width 2 height 8
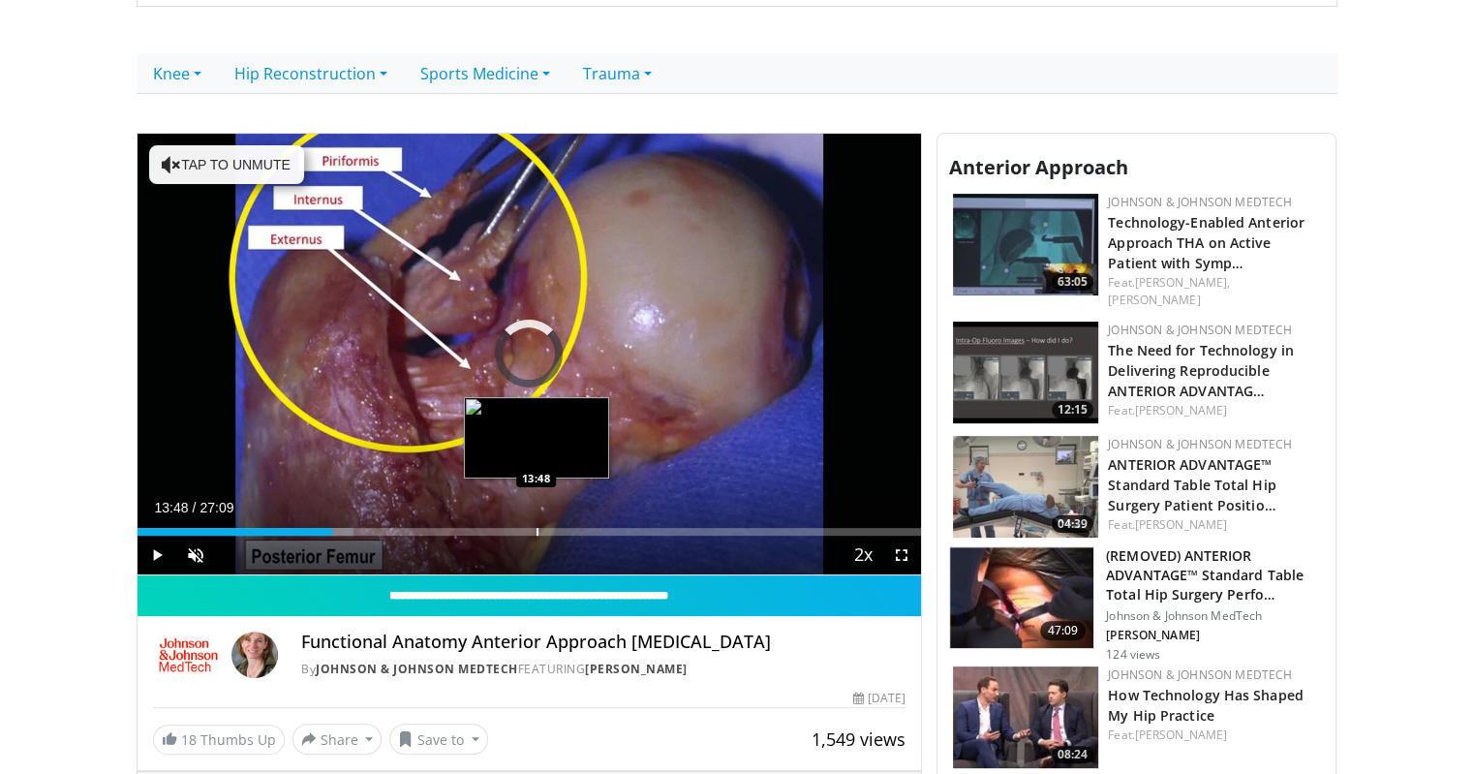
click at [537, 533] on div "Progress Bar" at bounding box center [538, 532] width 2 height 8
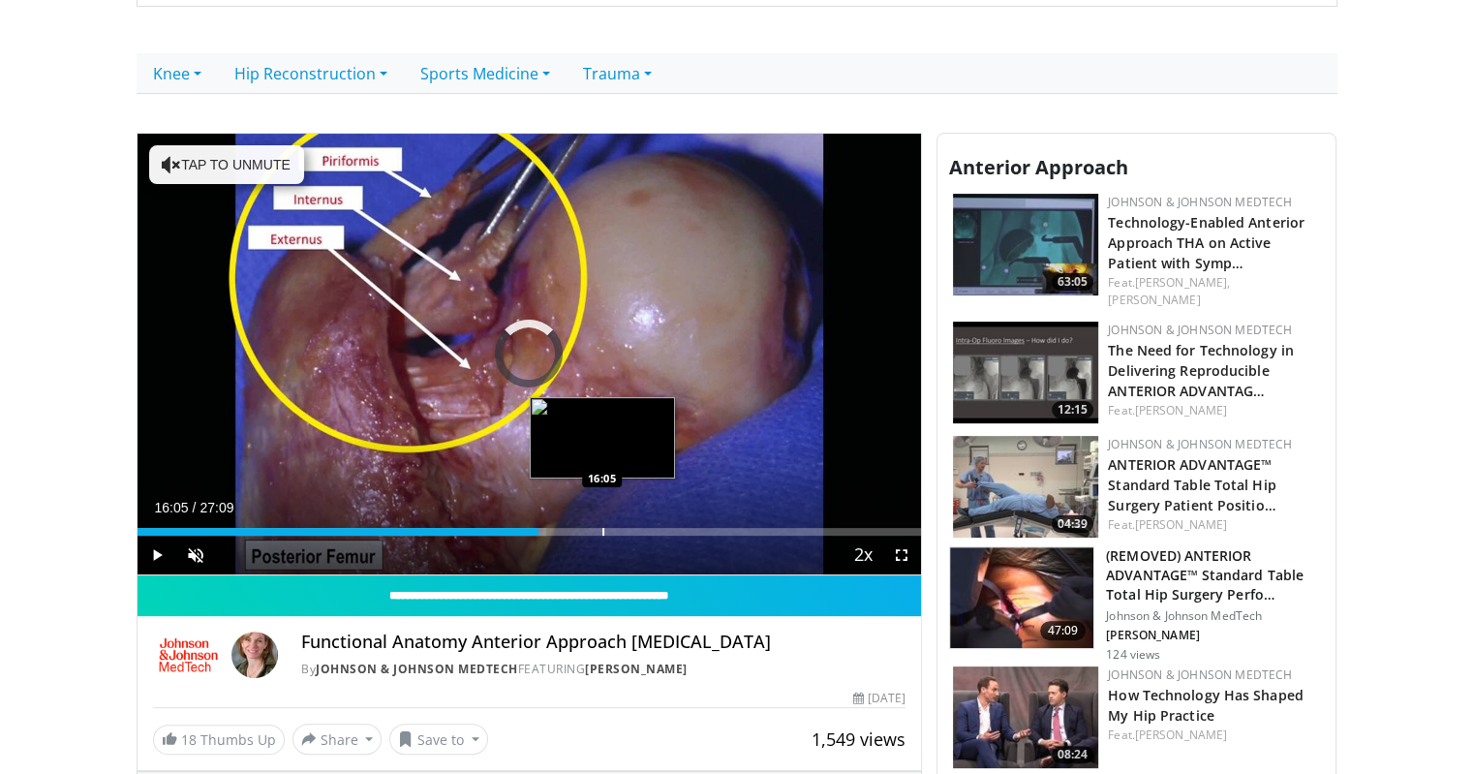
click at [601, 526] on div "Loaded : 52.22% 16:05 16:05" at bounding box center [530, 526] width 784 height 18
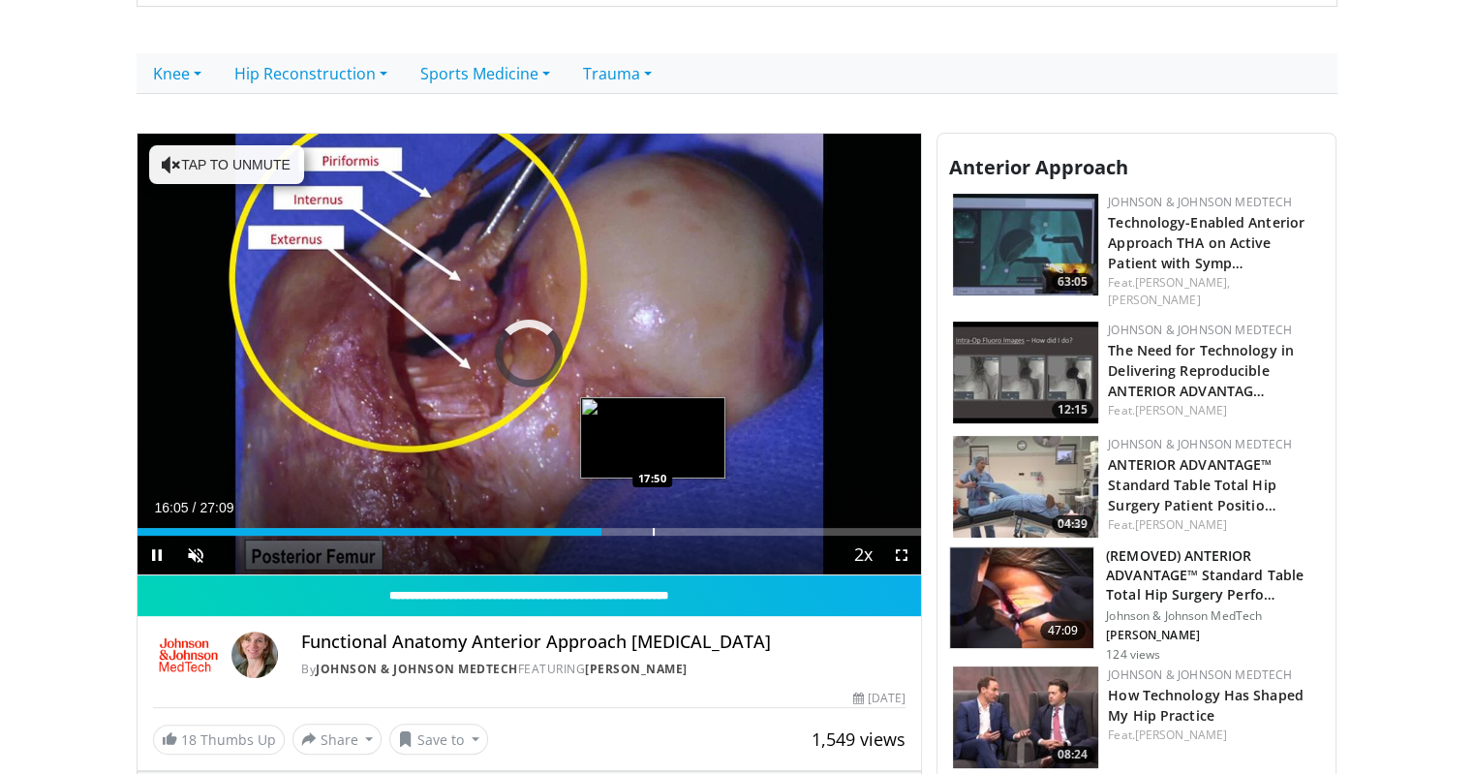
click at [653, 528] on div "Progress Bar" at bounding box center [654, 532] width 2 height 8
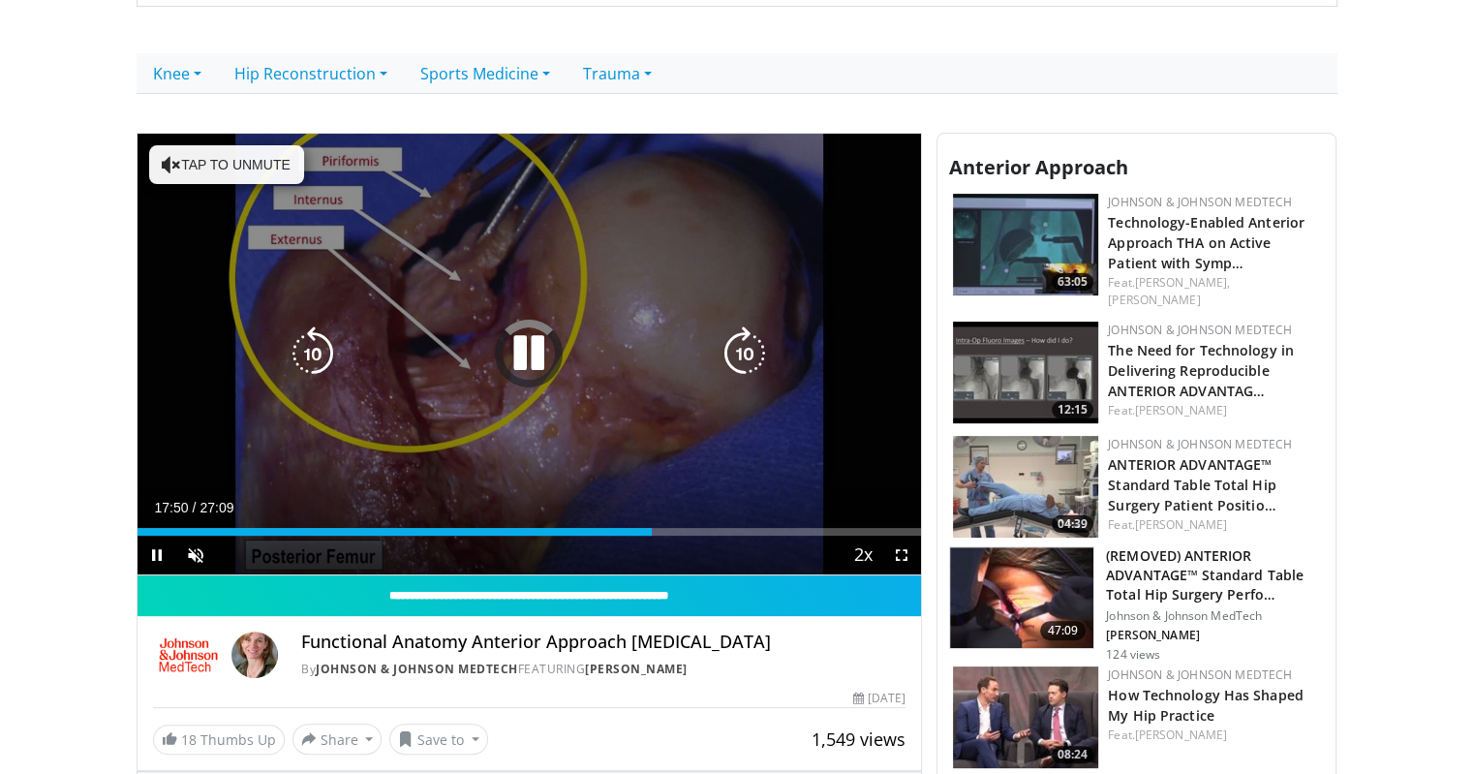
click at [695, 526] on div "Loaded : 0.00% 17:50 19:14" at bounding box center [530, 526] width 784 height 18
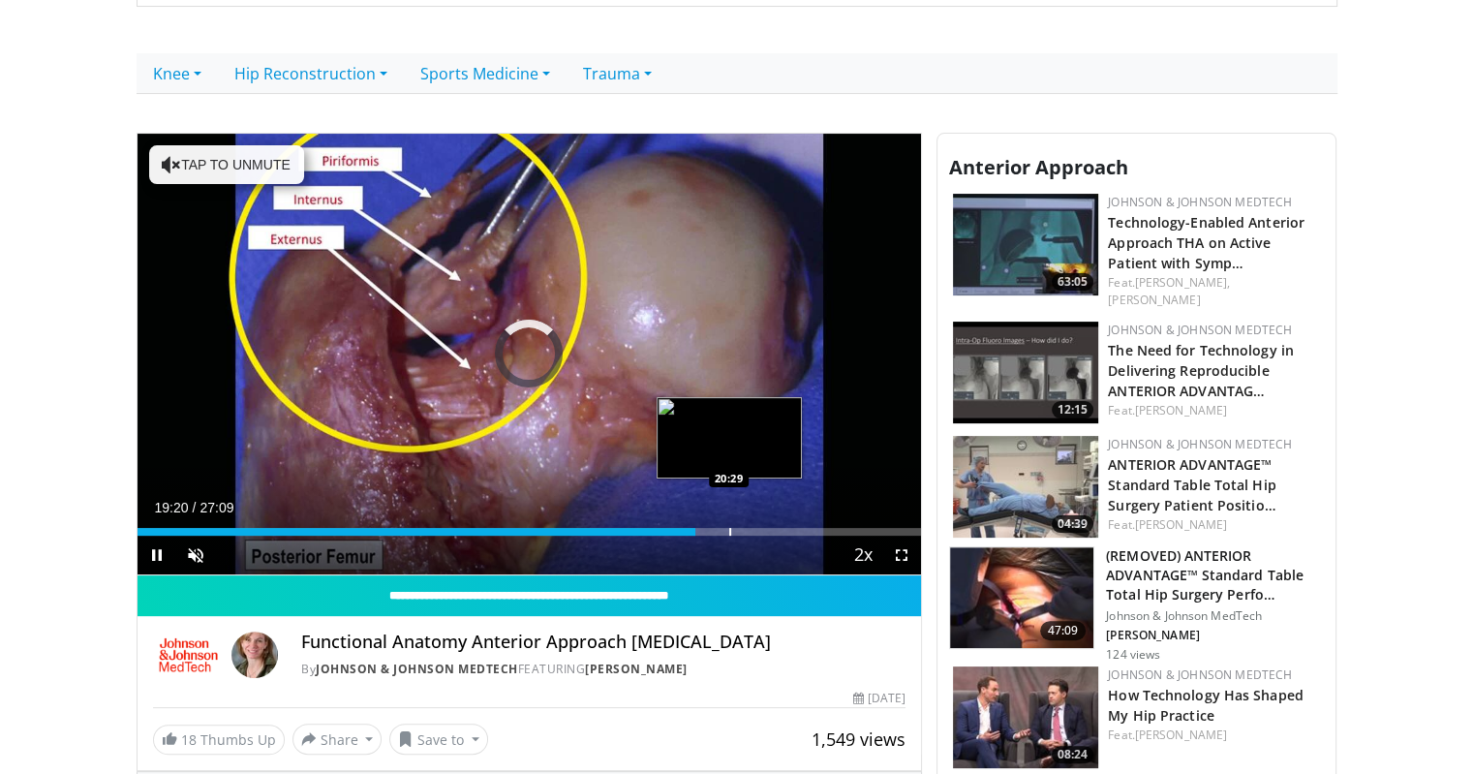
click at [728, 525] on div "Loaded : 0.00% 19:20 20:29" at bounding box center [530, 526] width 784 height 18
click at [720, 528] on div "Progress Bar" at bounding box center [721, 532] width 2 height 8
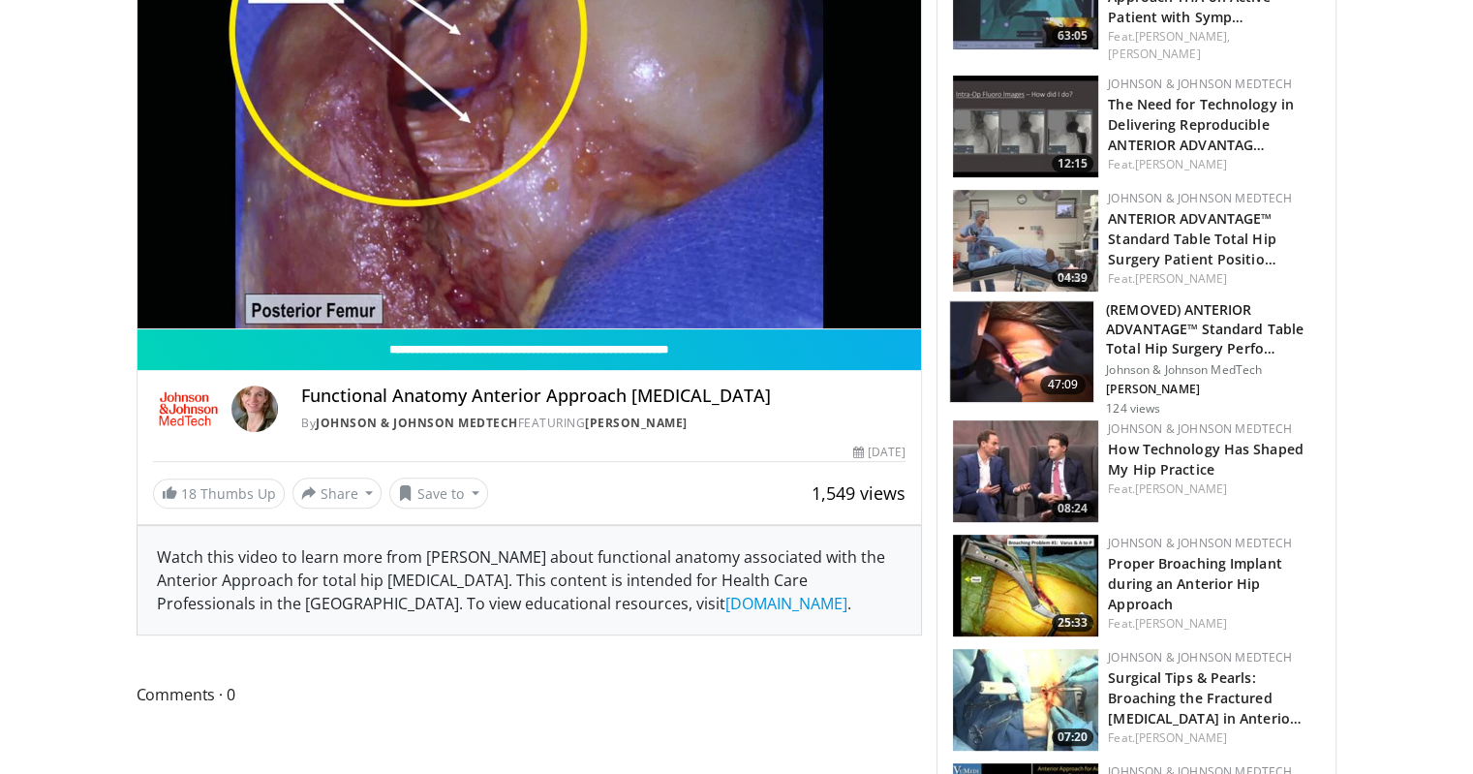
scroll to position [484, 0]
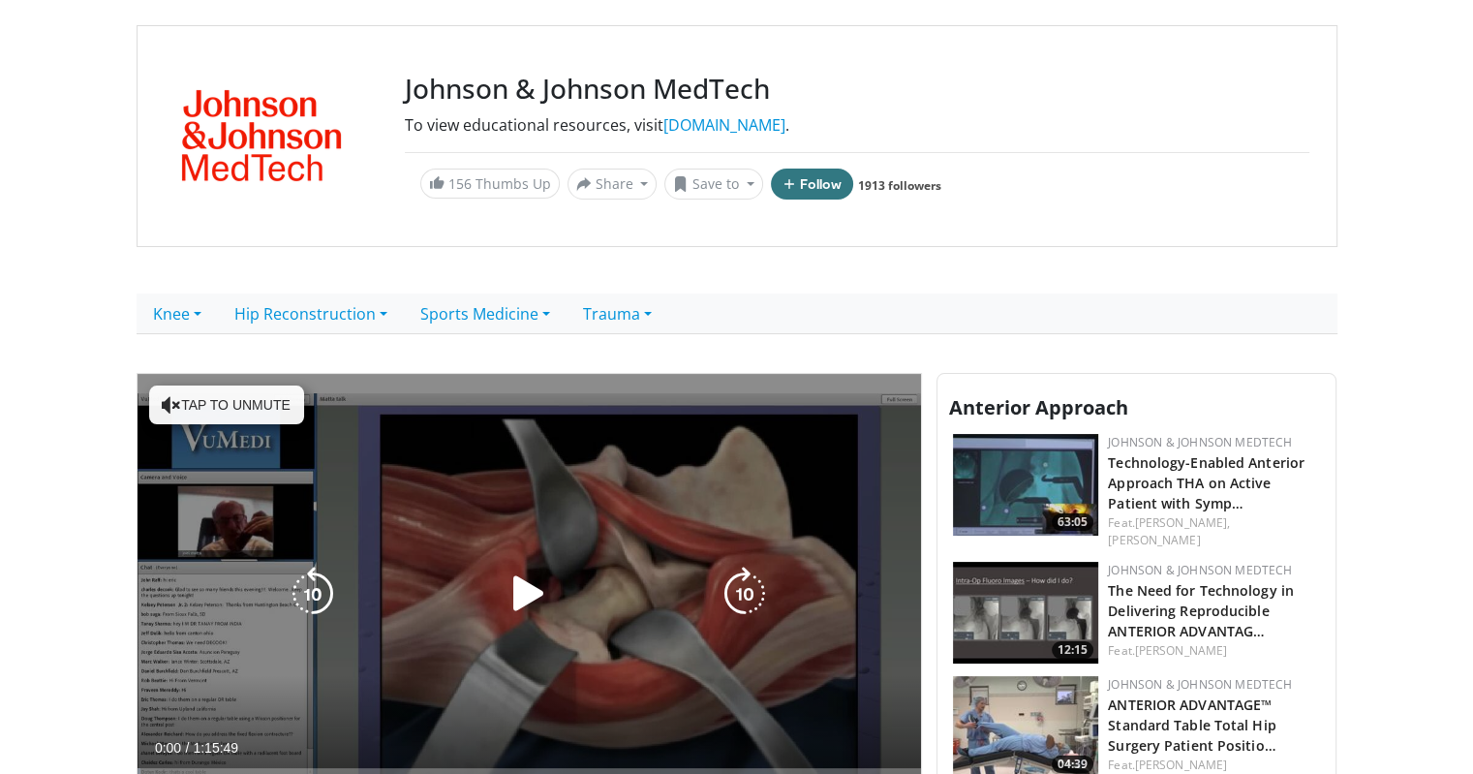
scroll to position [484, 0]
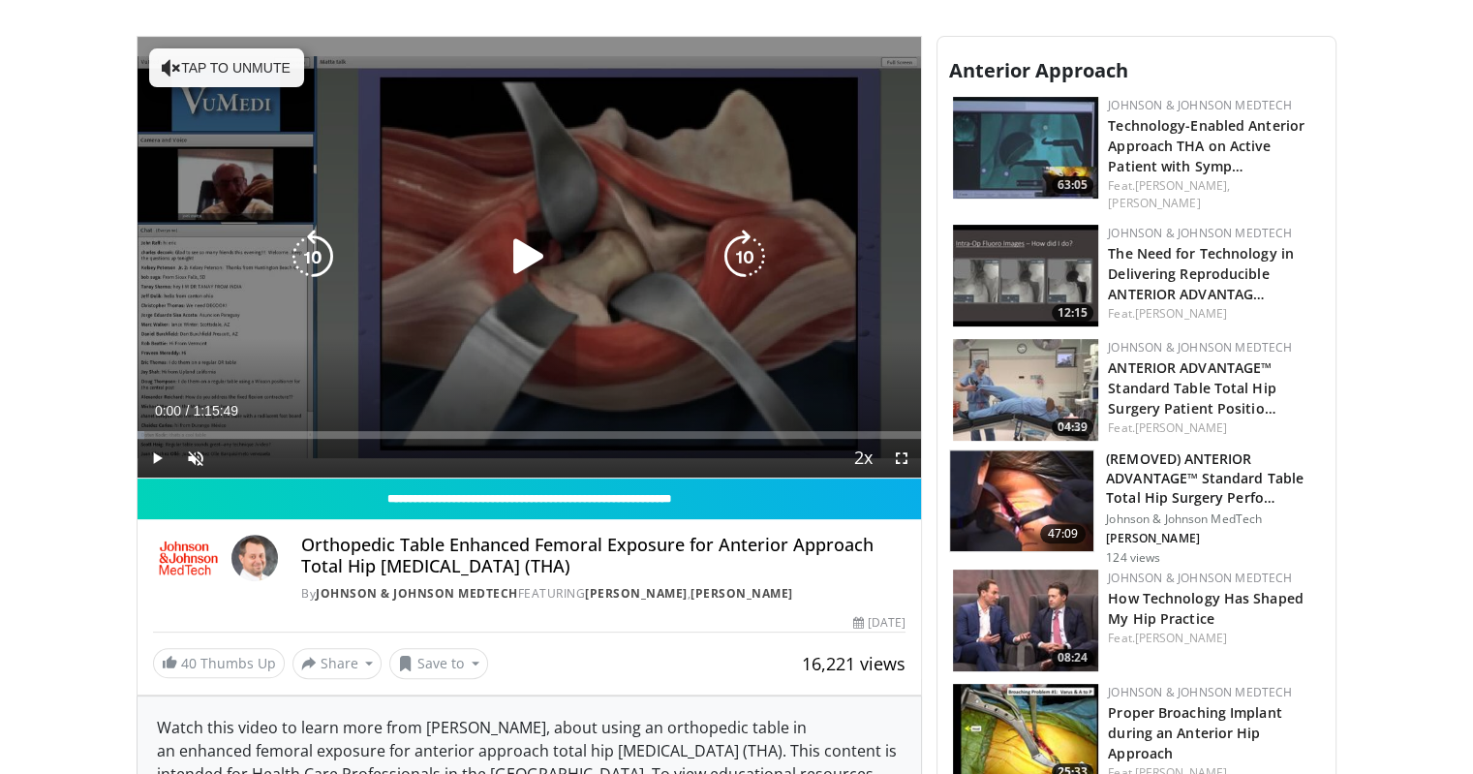
click at [519, 248] on icon "Video Player" at bounding box center [529, 257] width 54 height 54
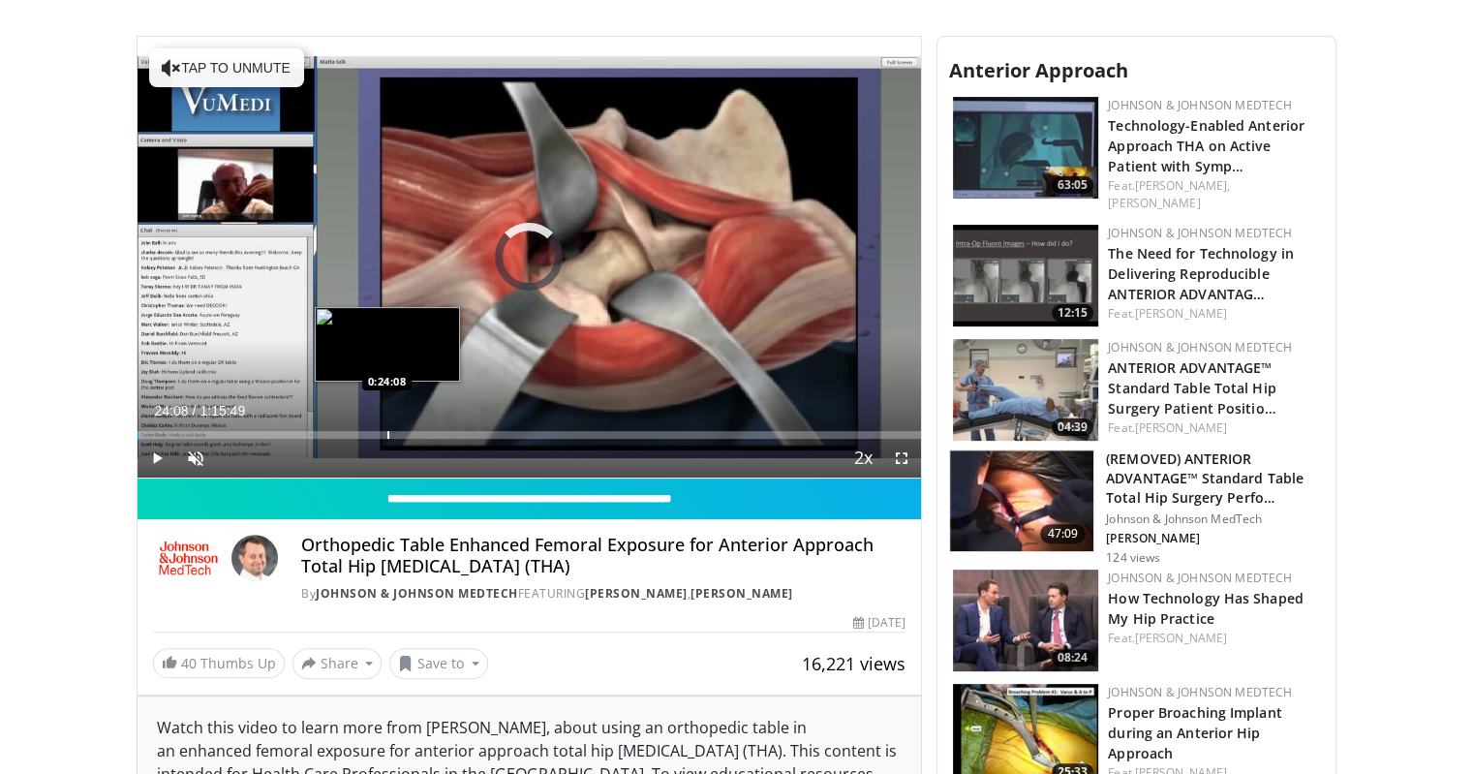
click at [387, 432] on div "Progress Bar" at bounding box center [388, 435] width 2 height 8
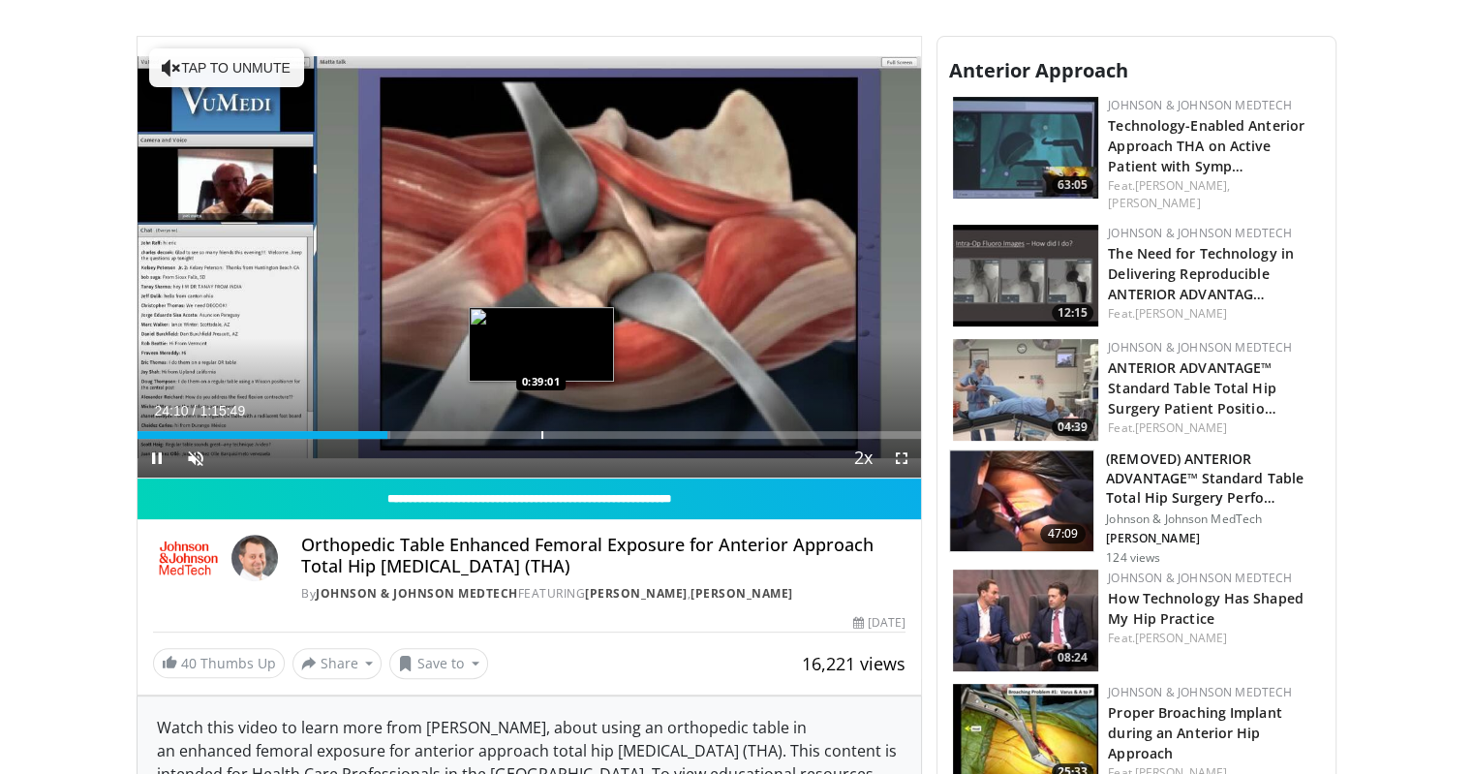
click at [541, 431] on div "Progress Bar" at bounding box center [542, 435] width 2 height 8
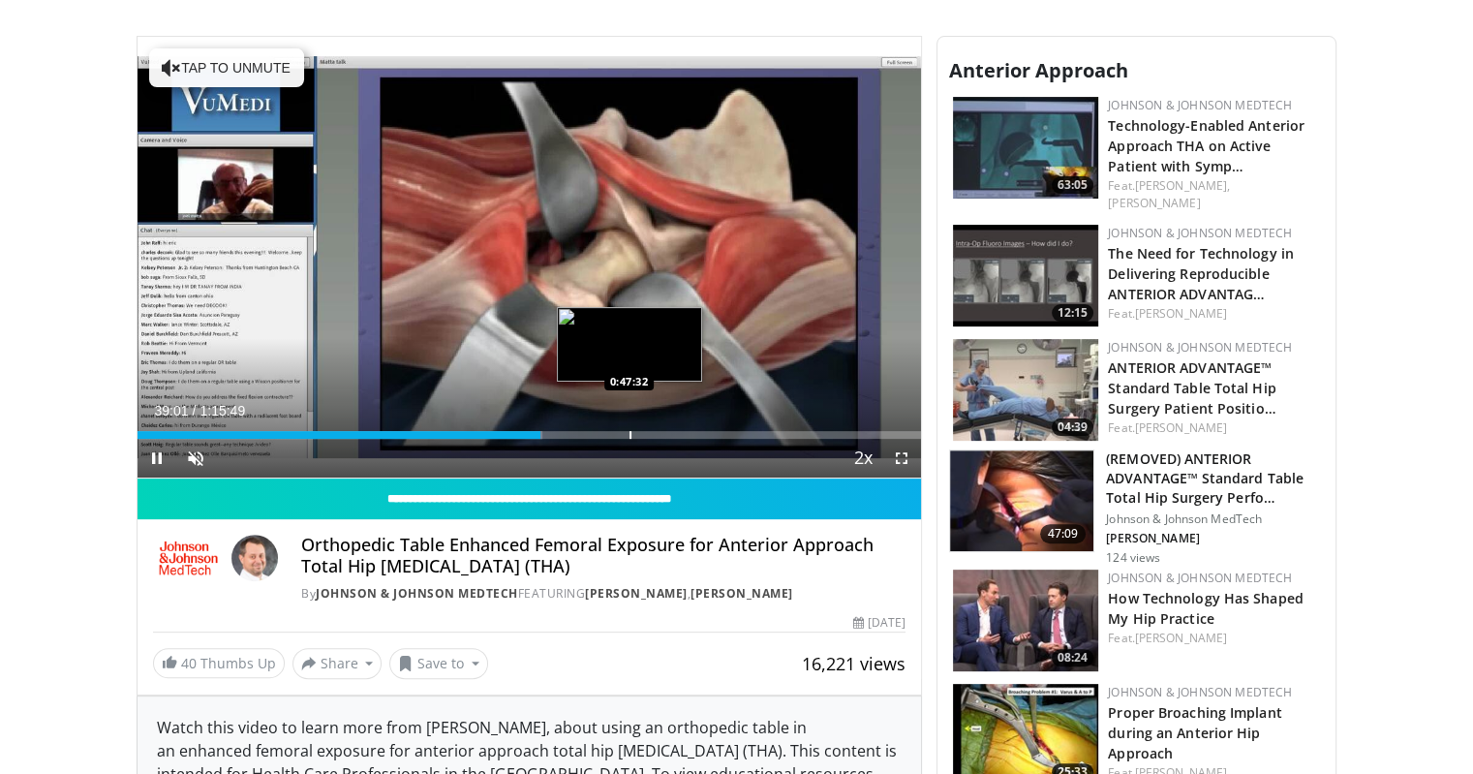
click at [631, 435] on div "Progress Bar" at bounding box center [631, 435] width 2 height 8
